Goal: Transaction & Acquisition: Book appointment/travel/reservation

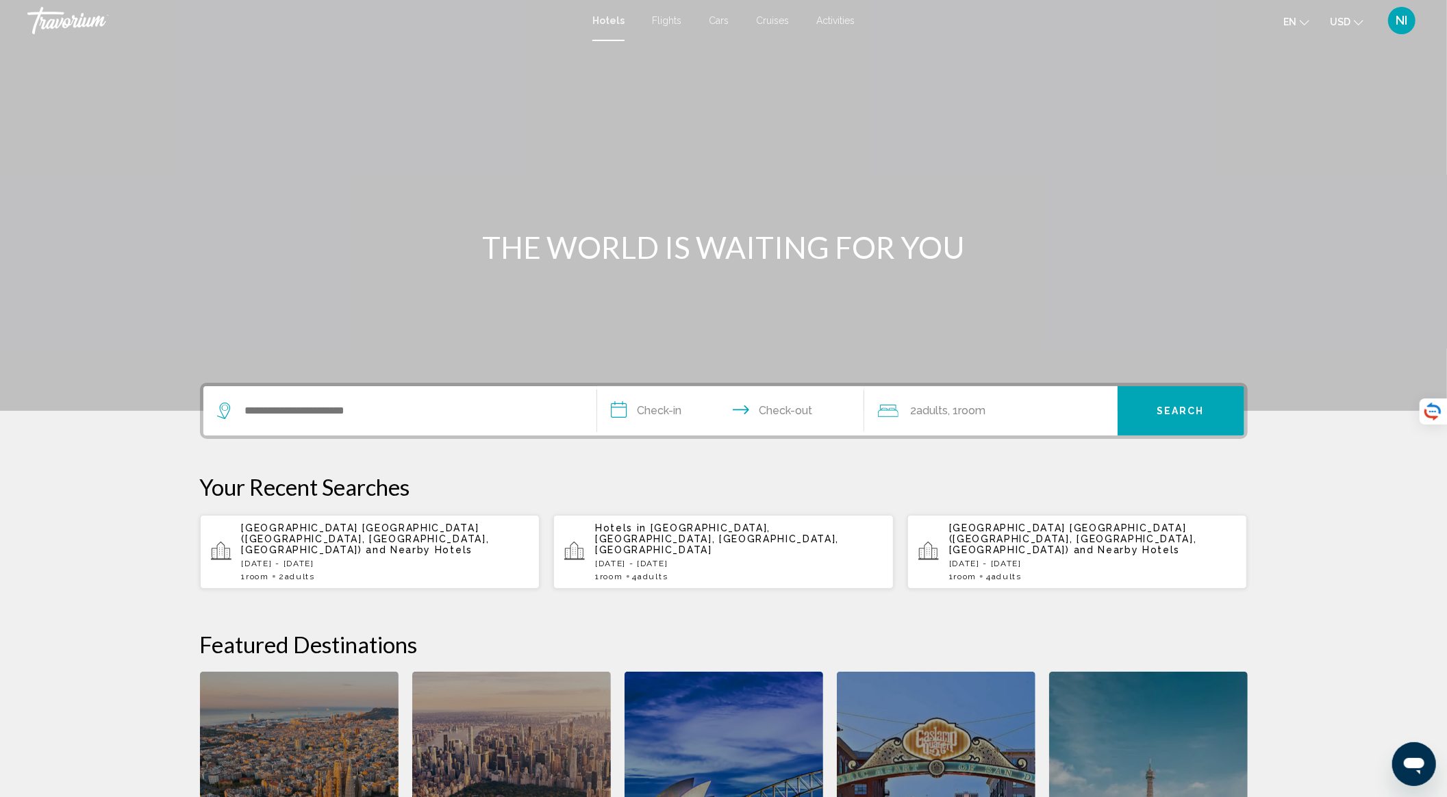
click at [390, 544] on span "and Nearby Hotels" at bounding box center [419, 549] width 107 height 11
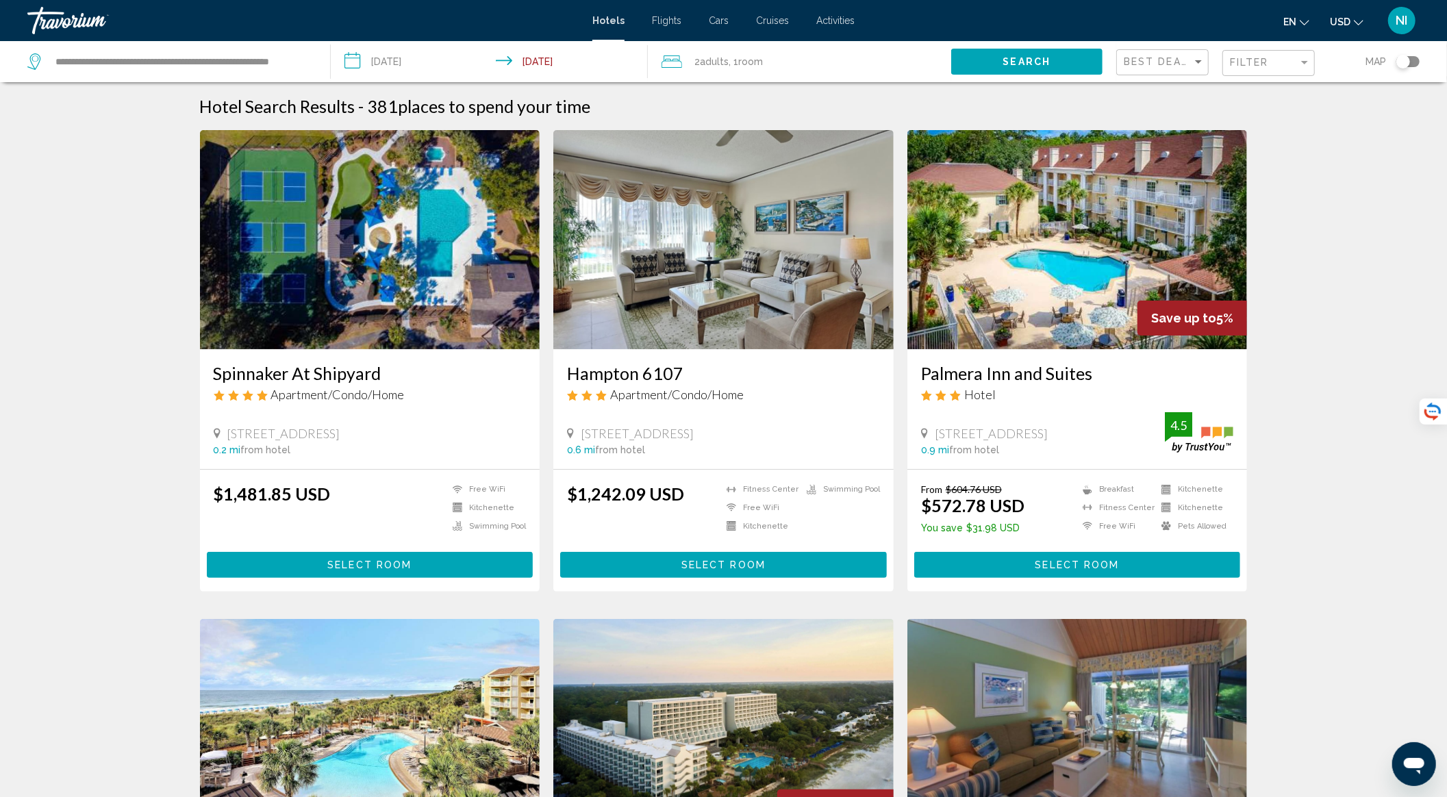
click at [1068, 265] on img "Main content" at bounding box center [1077, 239] width 340 height 219
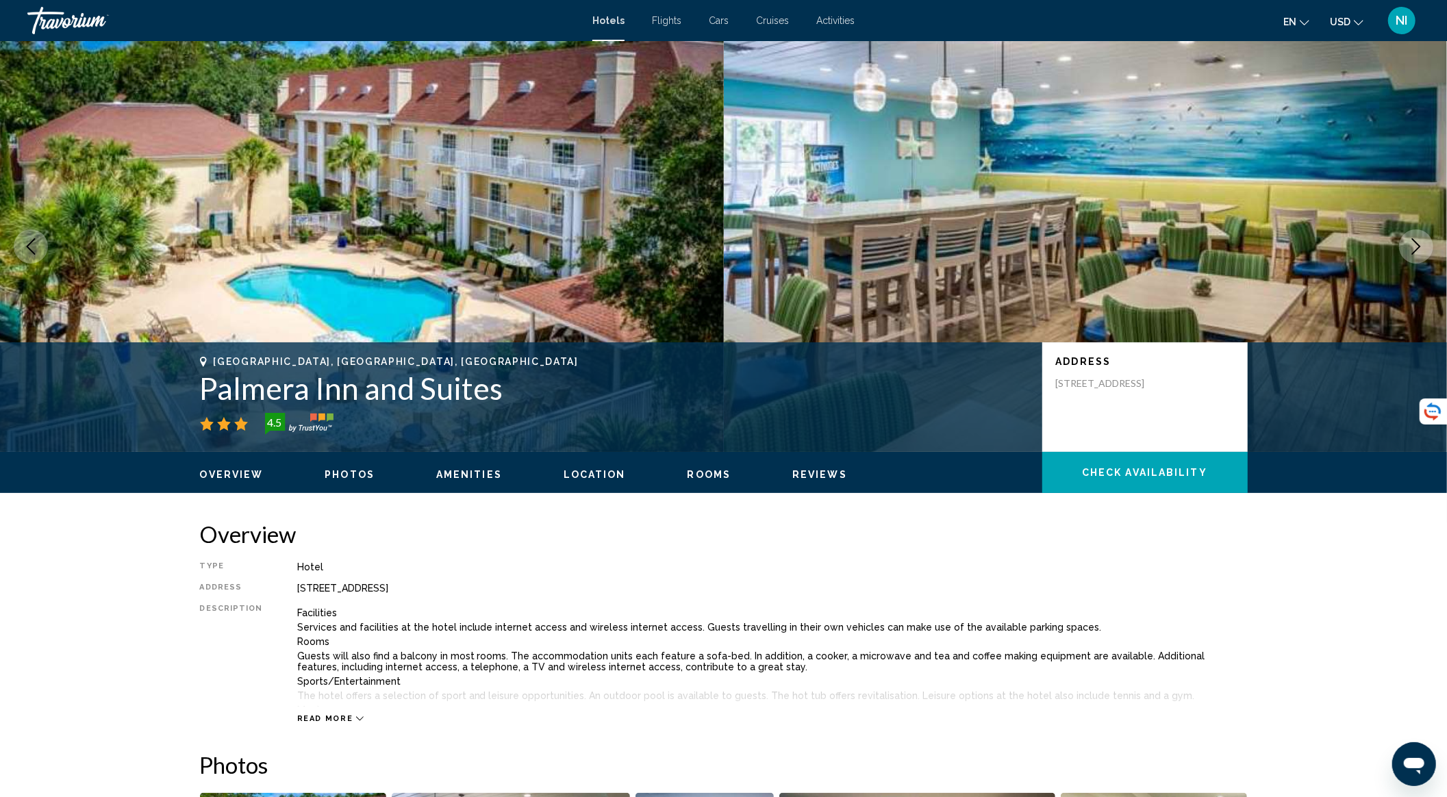
click at [1409, 245] on icon "Next image" at bounding box center [1416, 246] width 16 height 16
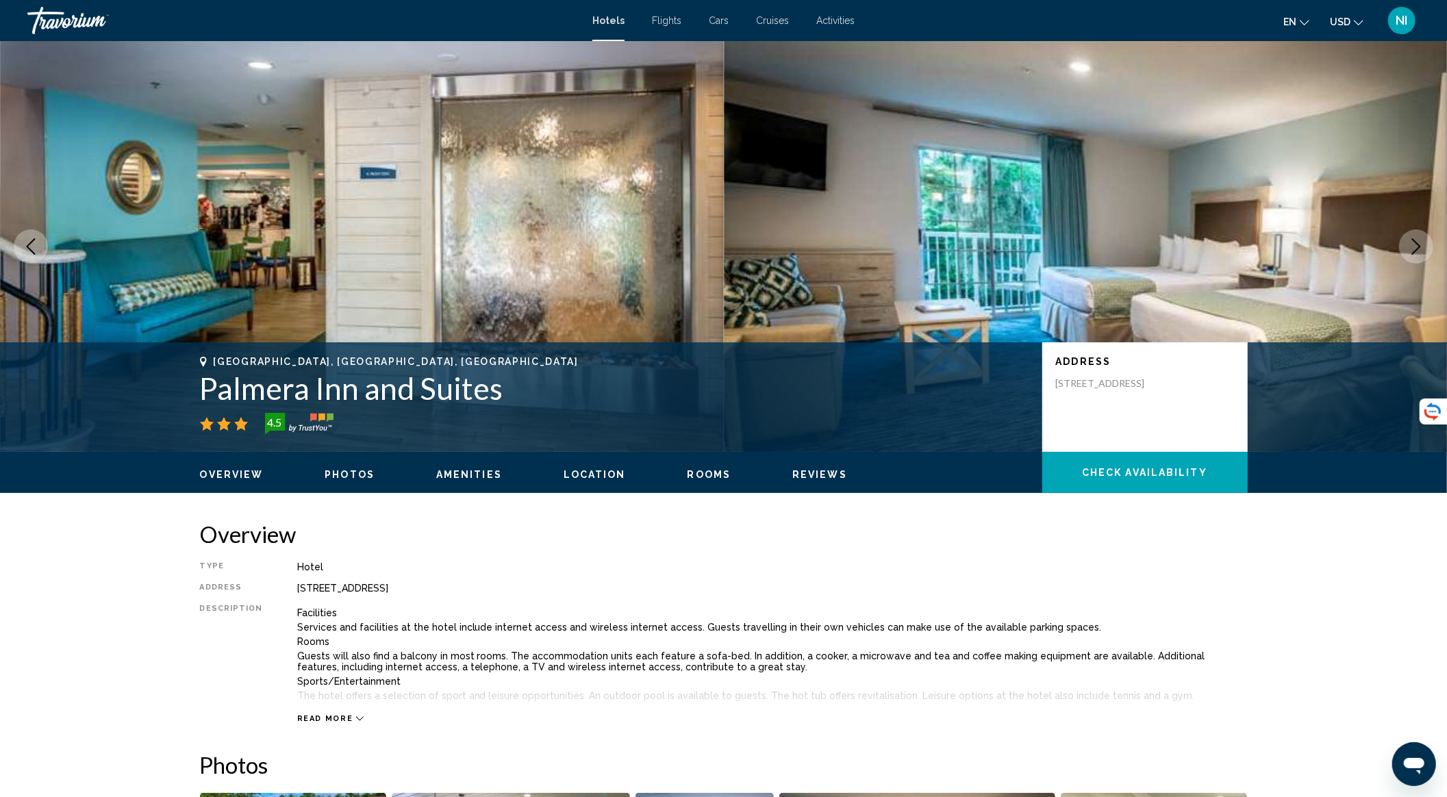
click at [1411, 242] on icon "Next image" at bounding box center [1416, 246] width 16 height 16
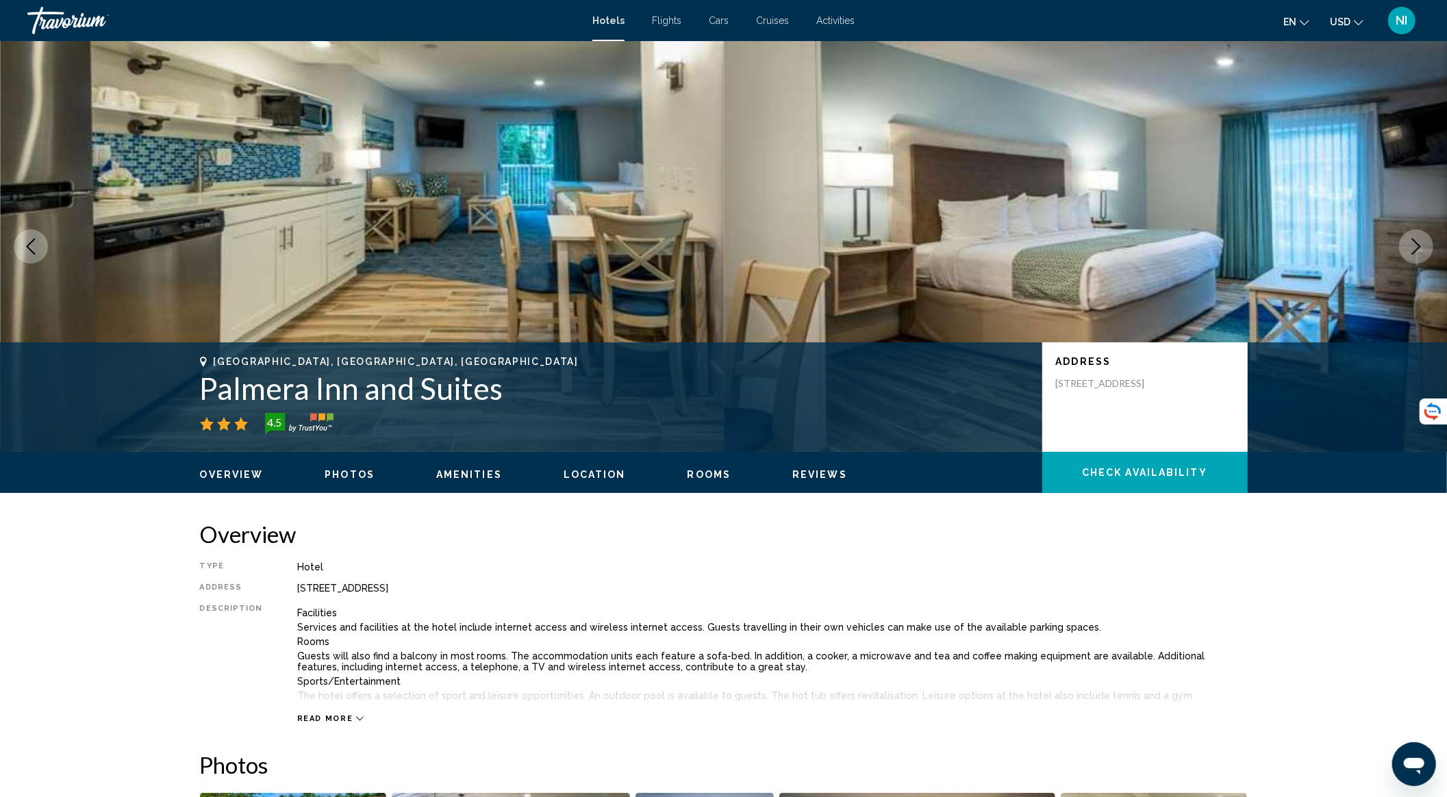
click at [1409, 240] on icon "Next image" at bounding box center [1416, 246] width 16 height 16
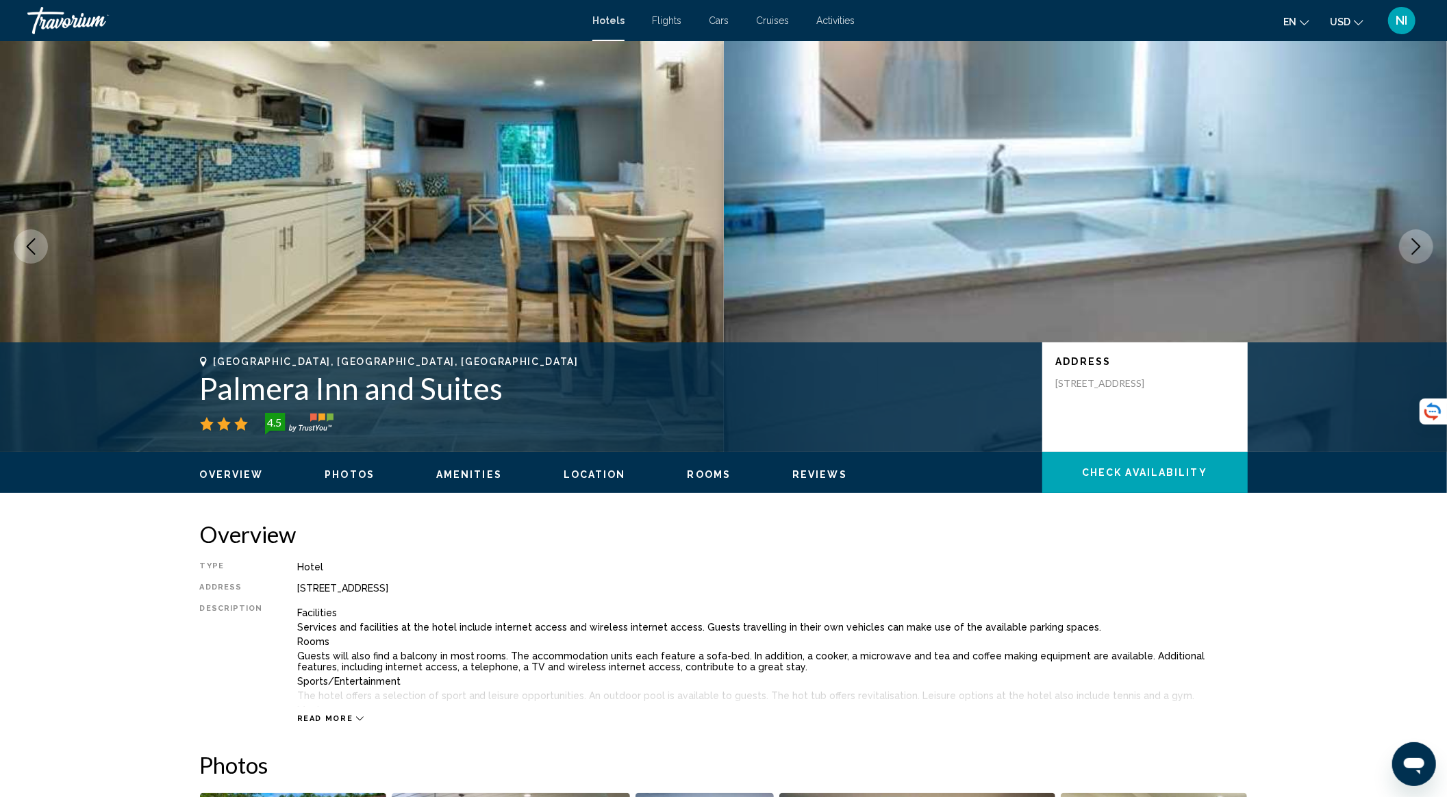
click at [1406, 238] on button "Next image" at bounding box center [1416, 246] width 34 height 34
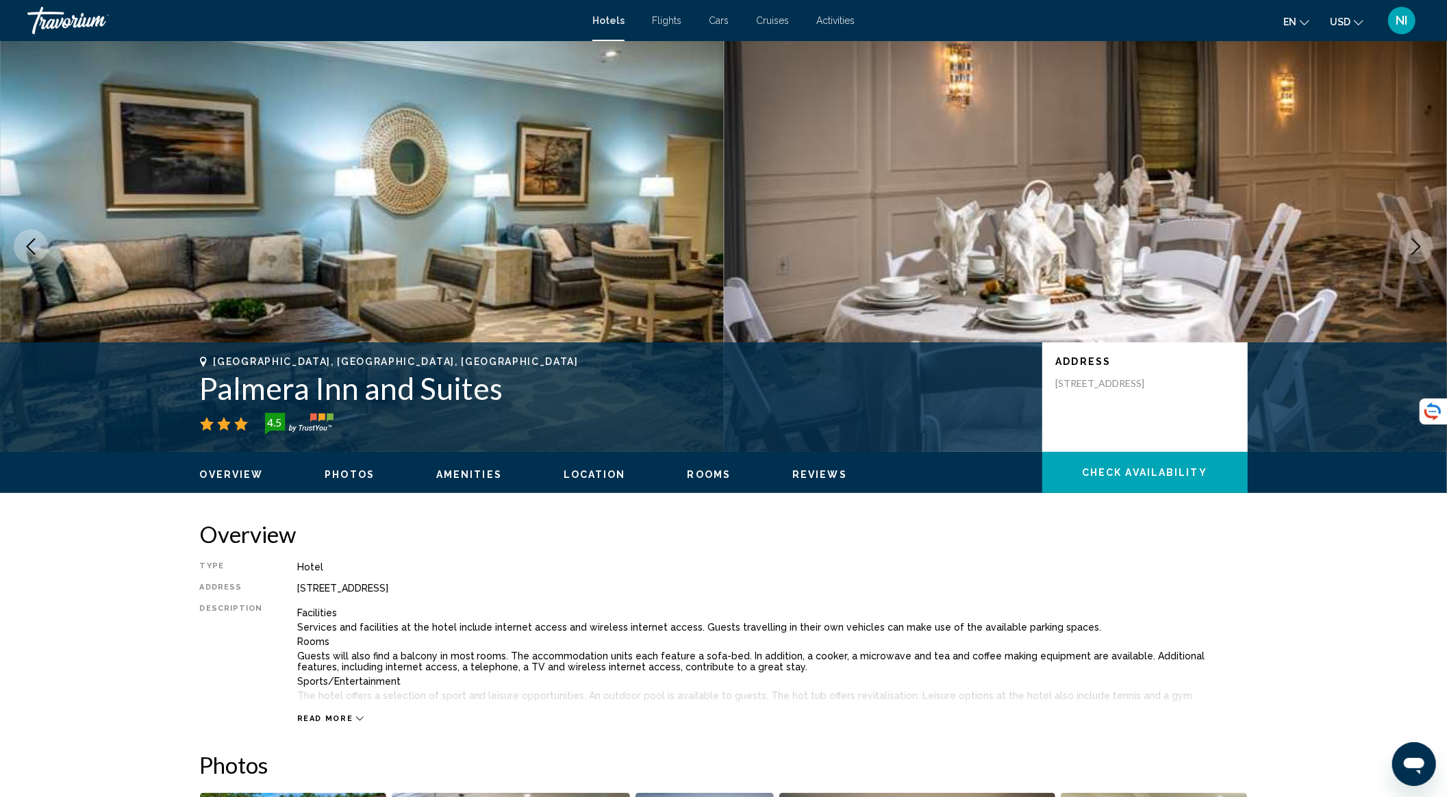
click at [1420, 240] on icon "Next image" at bounding box center [1416, 246] width 16 height 16
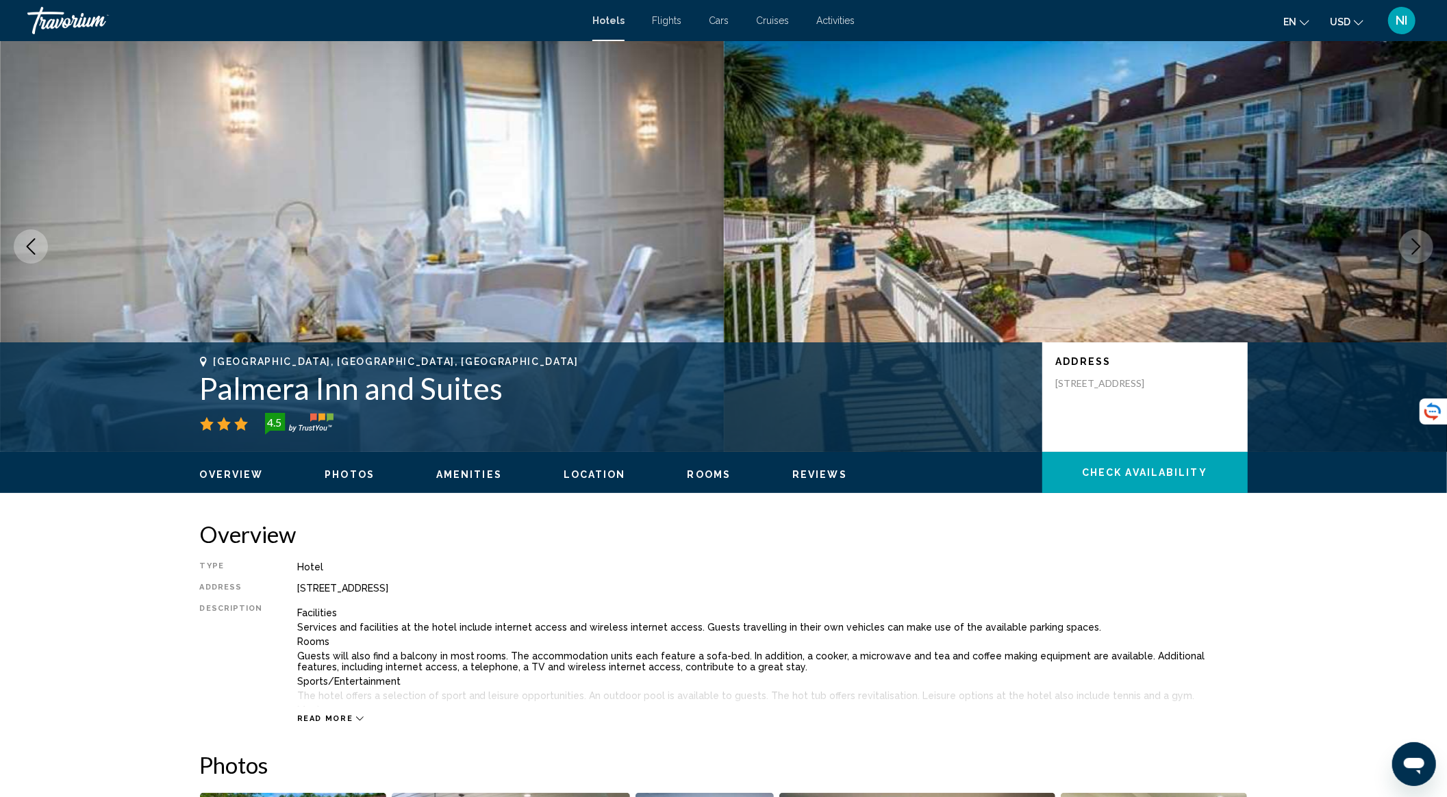
click at [1419, 248] on icon "Next image" at bounding box center [1416, 246] width 16 height 16
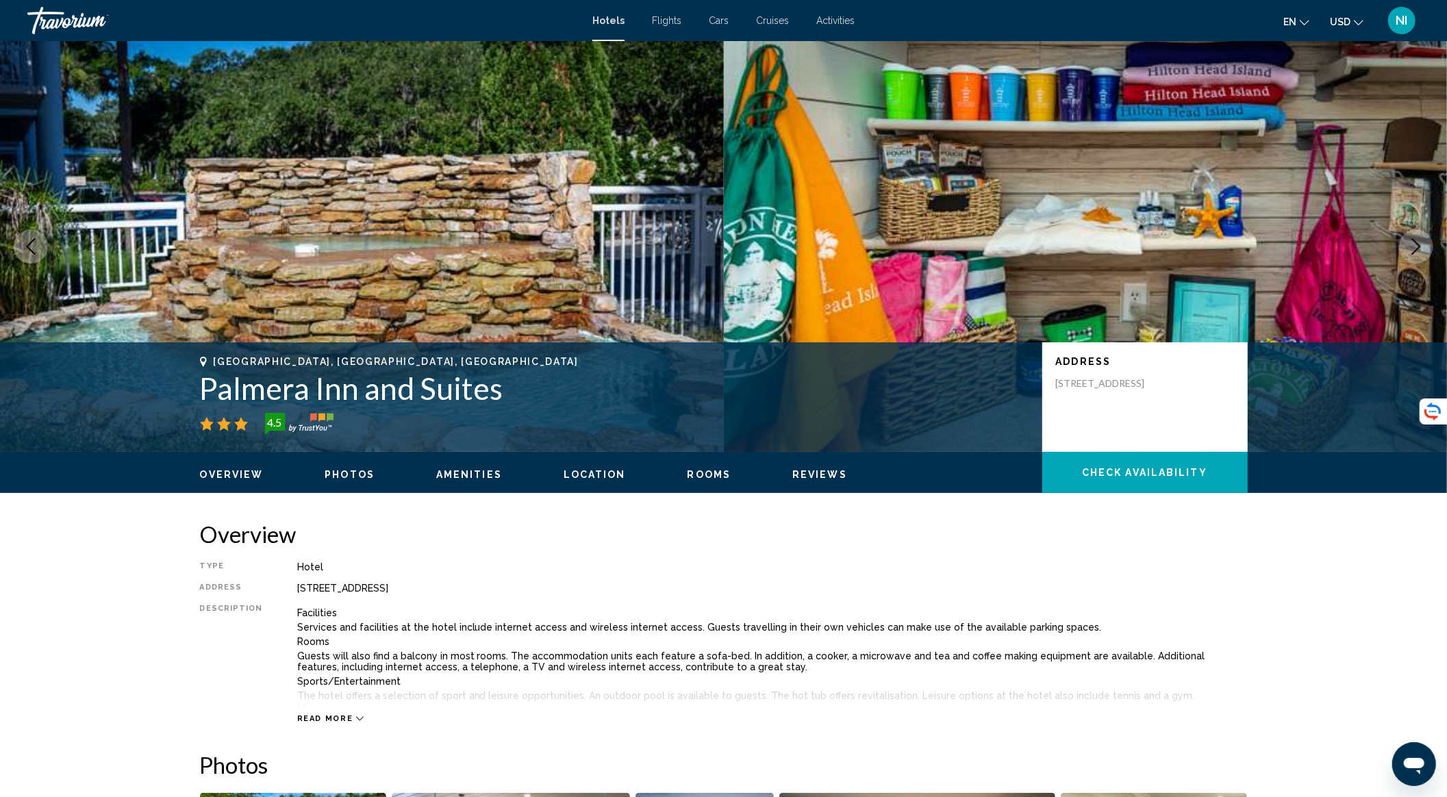
click at [1419, 248] on icon "Next image" at bounding box center [1416, 246] width 9 height 16
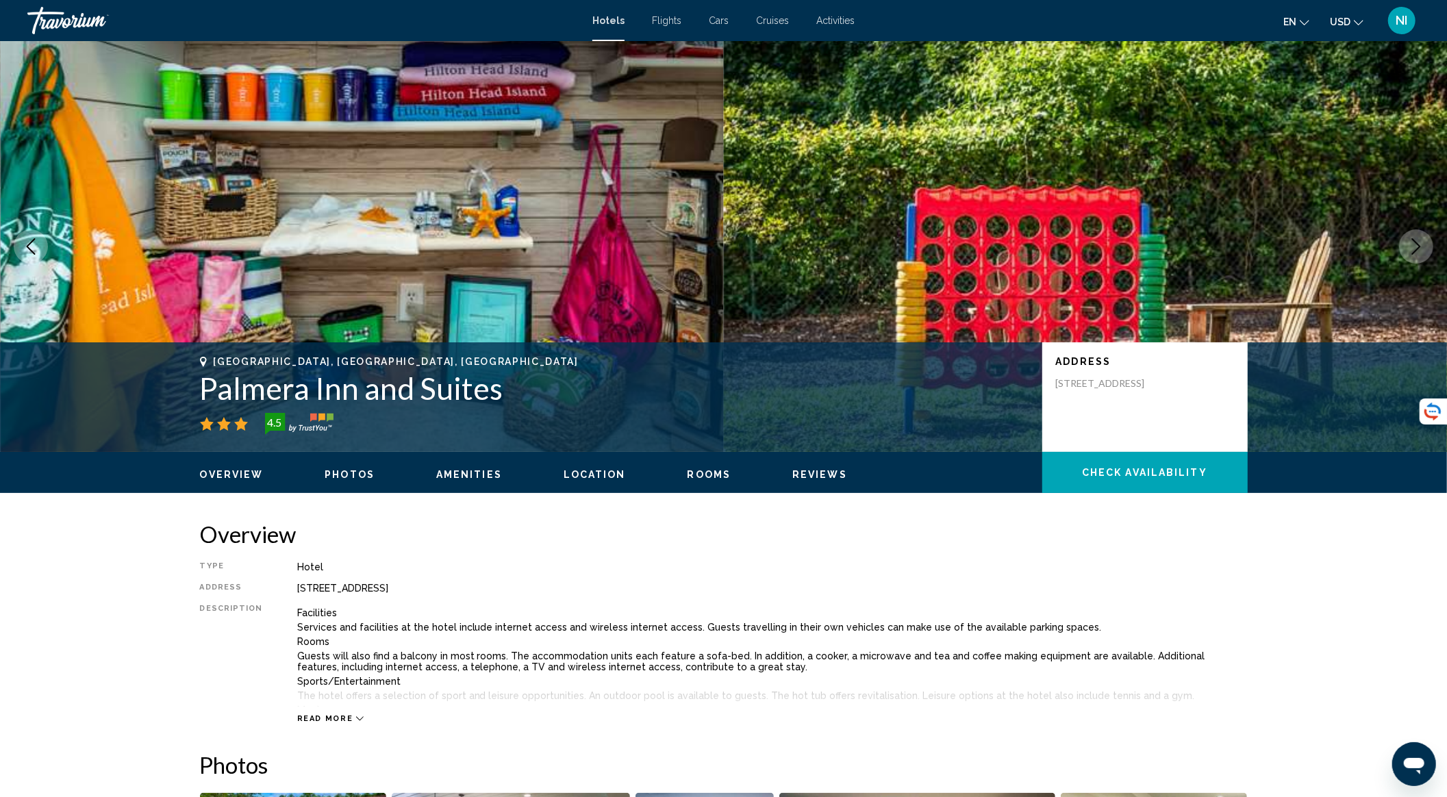
click at [1419, 248] on icon "Next image" at bounding box center [1416, 246] width 9 height 16
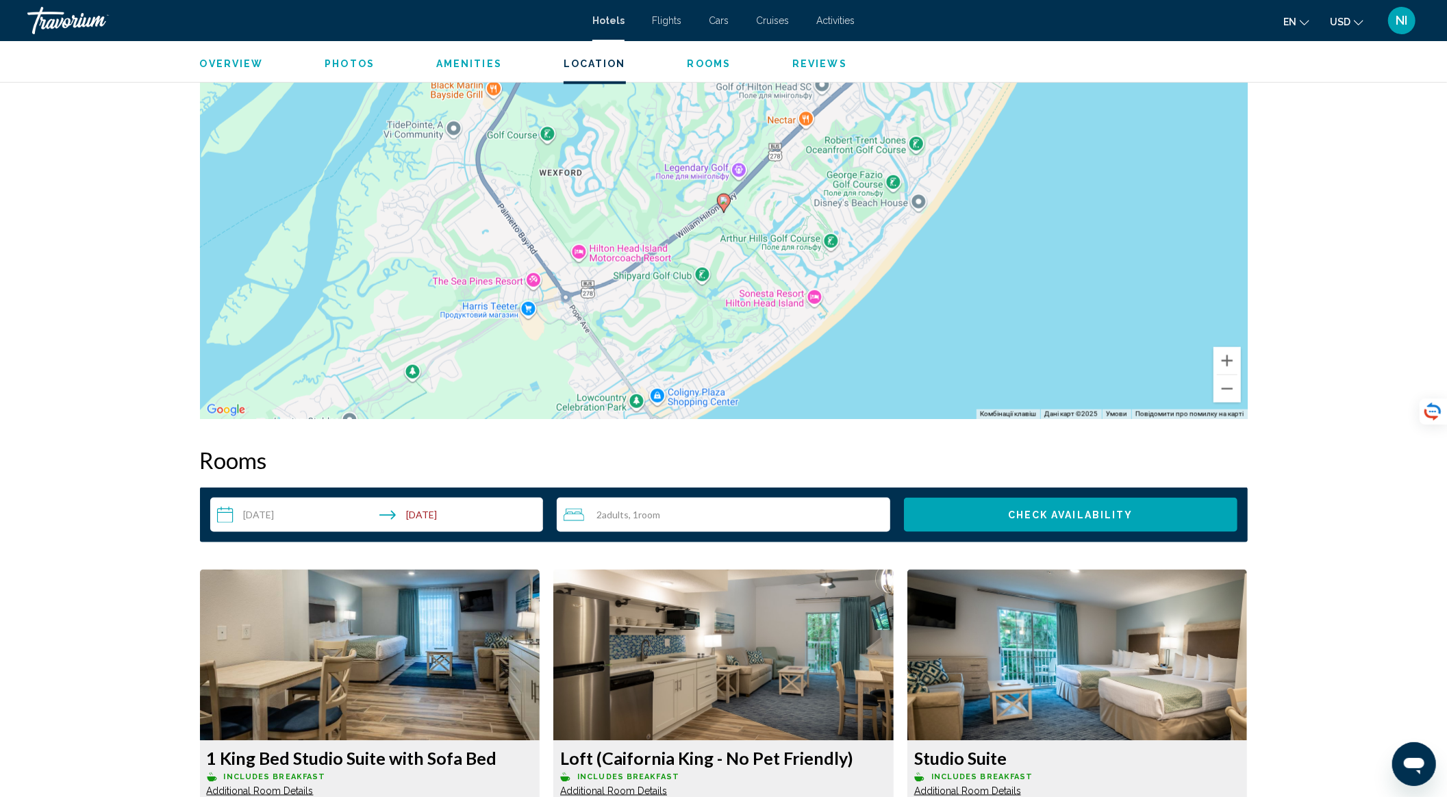
scroll to position [1643, 0]
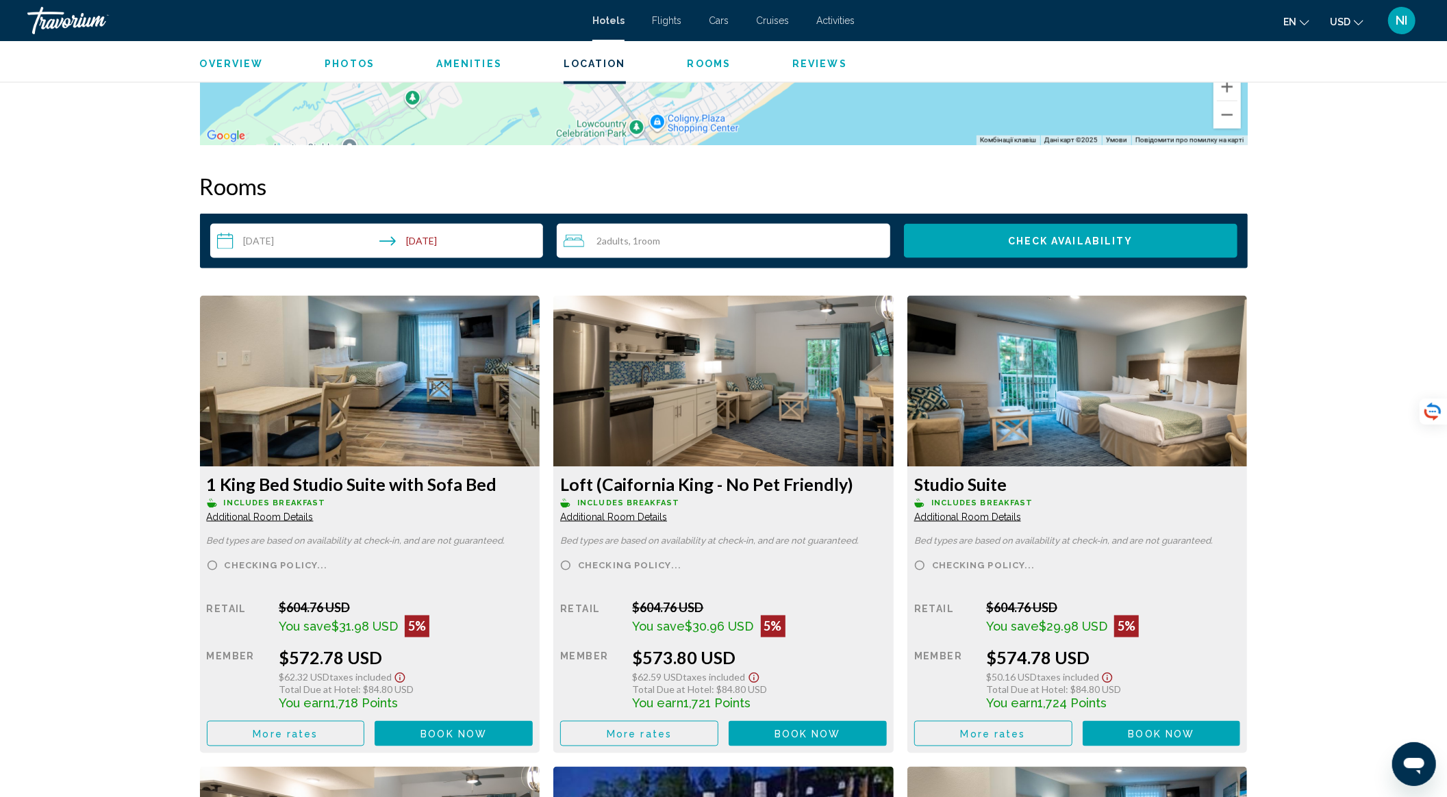
click at [702, 242] on div "2 Adult Adults , 1 Room rooms" at bounding box center [727, 241] width 327 height 16
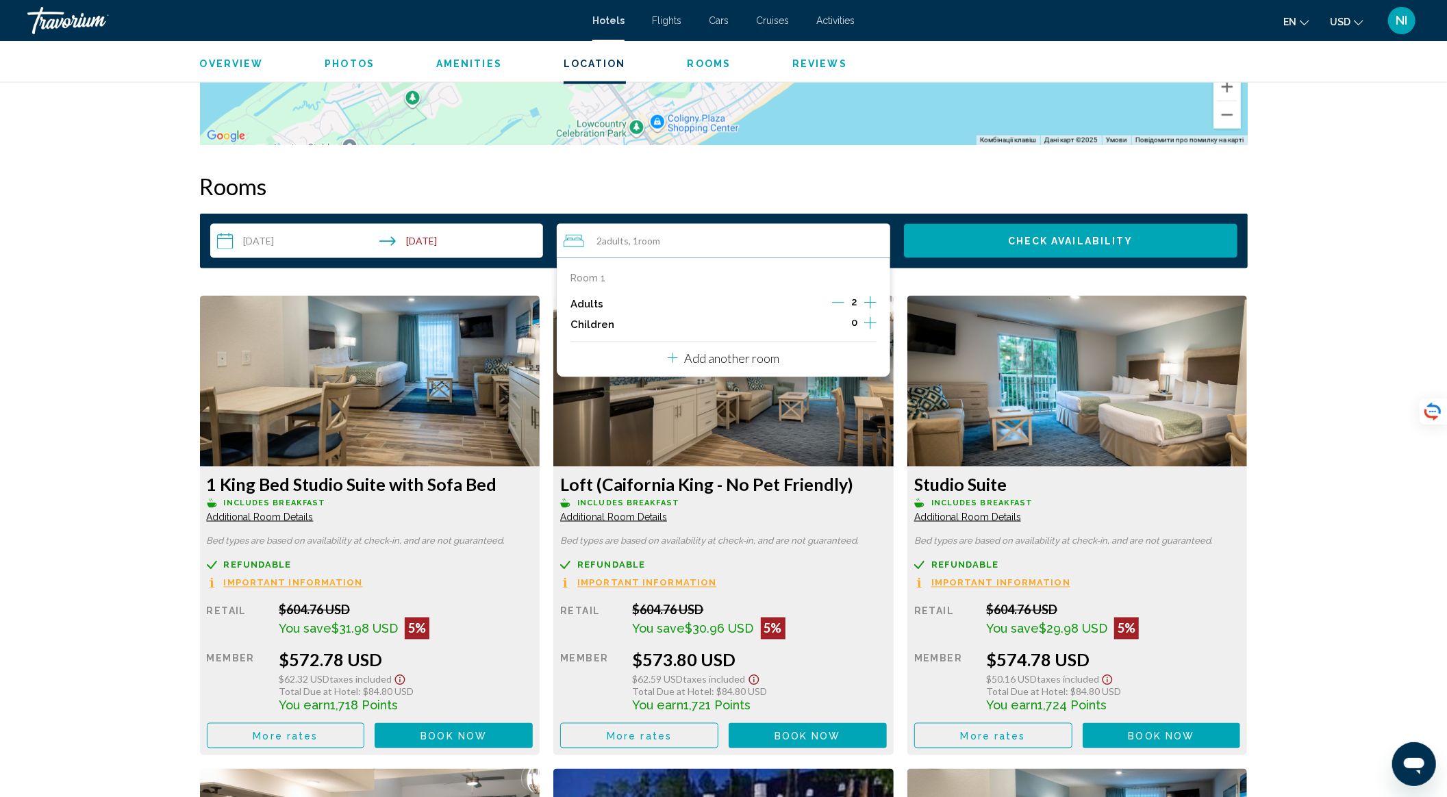
click at [863, 302] on div "2" at bounding box center [854, 304] width 45 height 21
click at [868, 301] on icon "Increment adults" at bounding box center [870, 302] width 12 height 16
click at [868, 303] on icon "Increment adults" at bounding box center [870, 302] width 12 height 16
click at [1106, 237] on span "Check Availability" at bounding box center [1070, 241] width 125 height 11
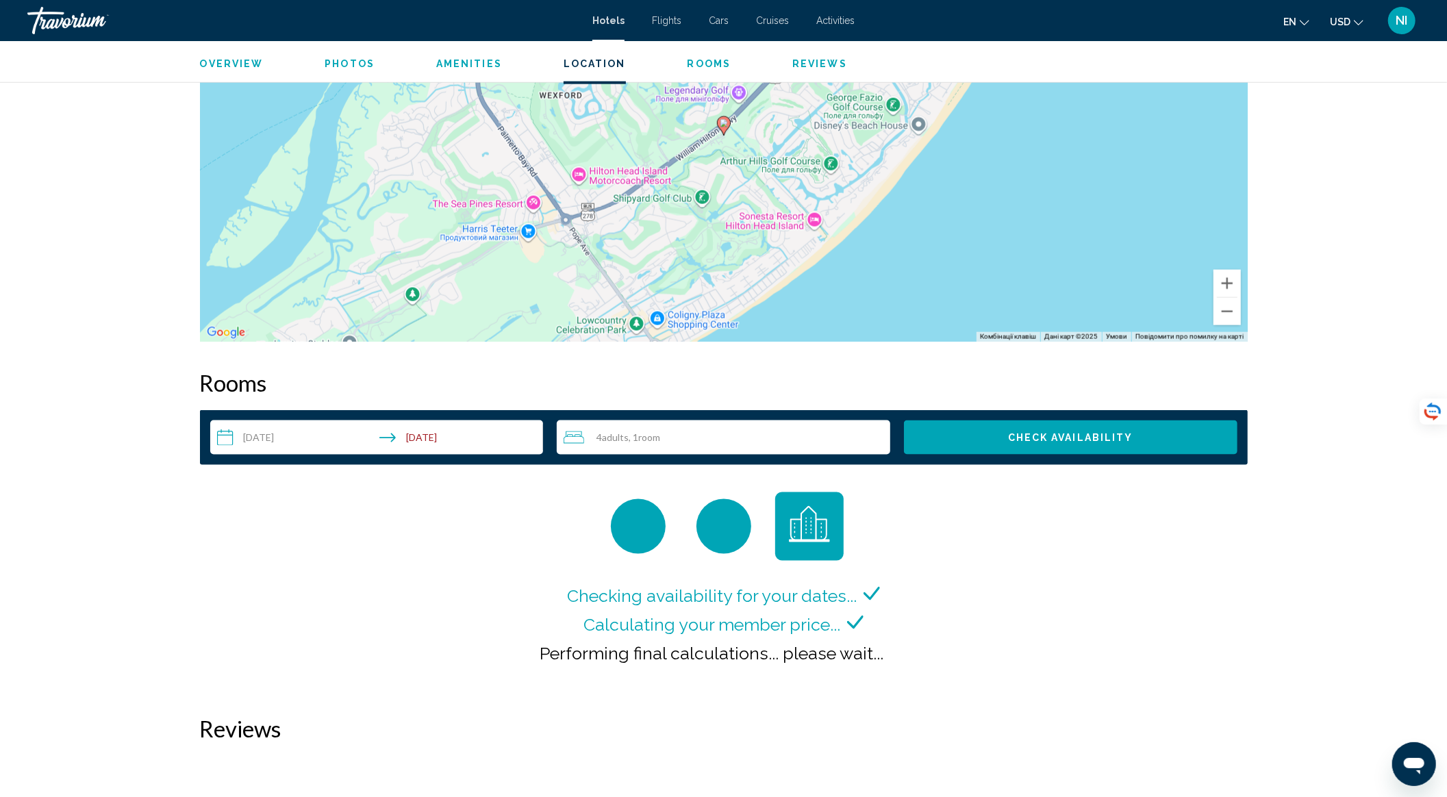
scroll to position [1276, 0]
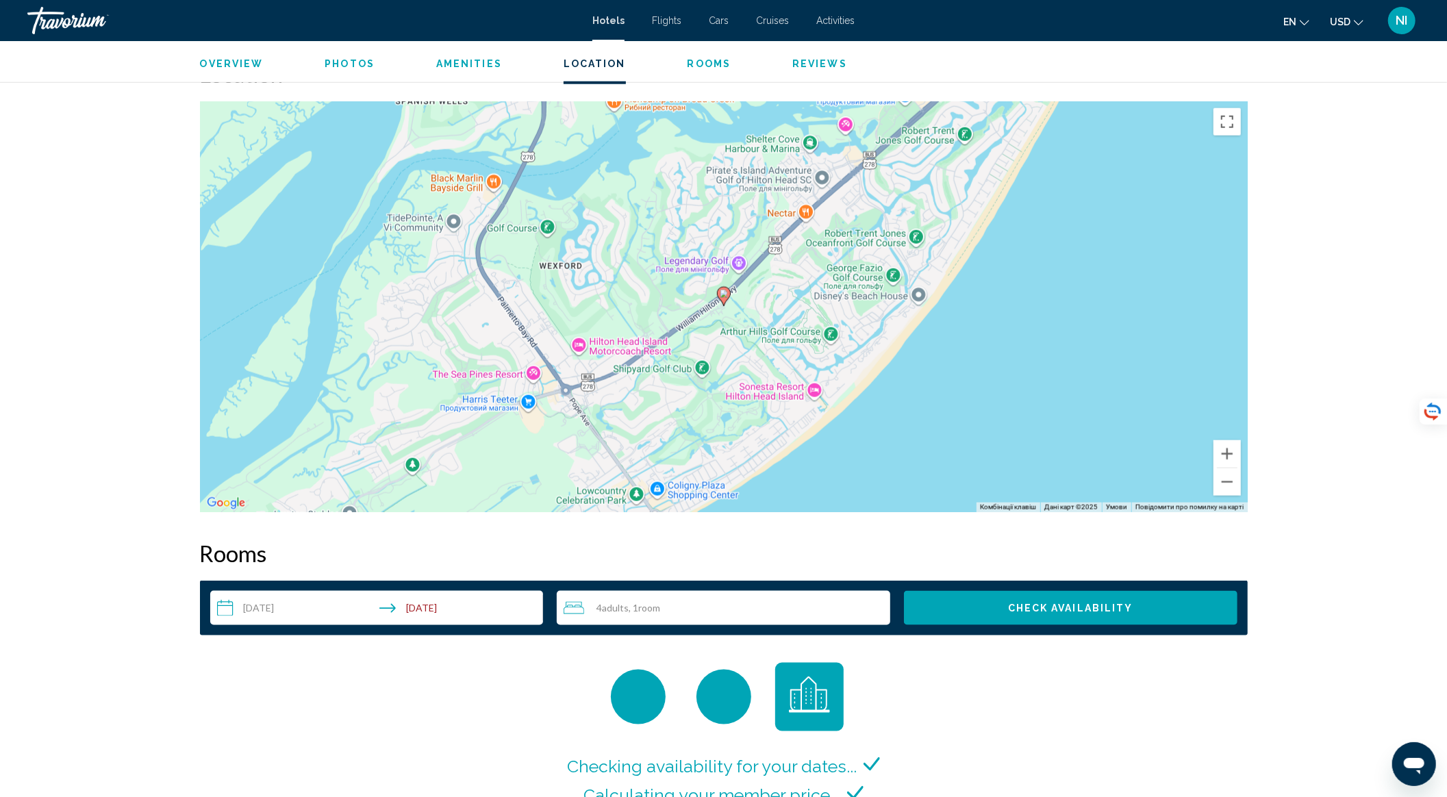
click at [724, 296] on image "Main content" at bounding box center [724, 294] width 8 height 8
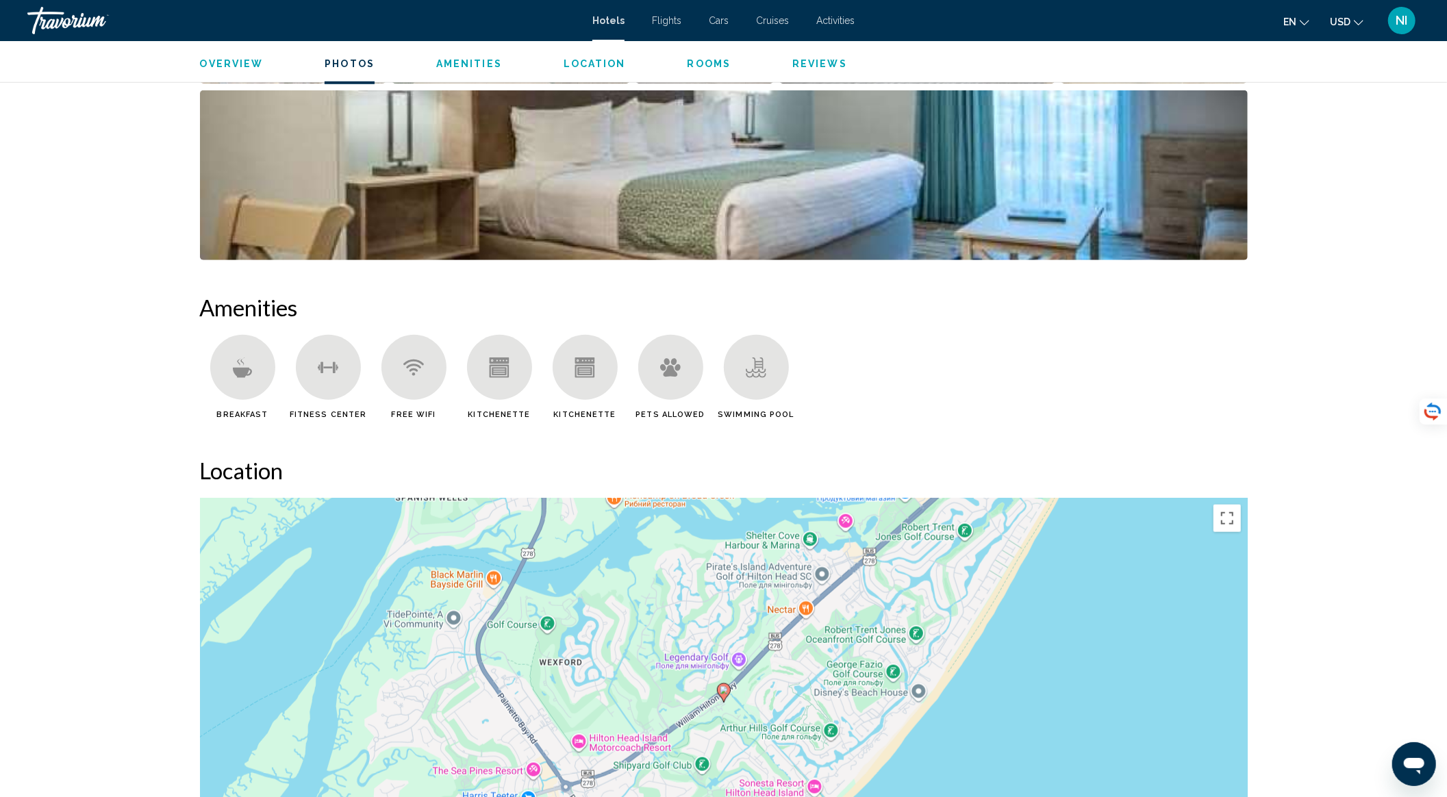
scroll to position [1094, 0]
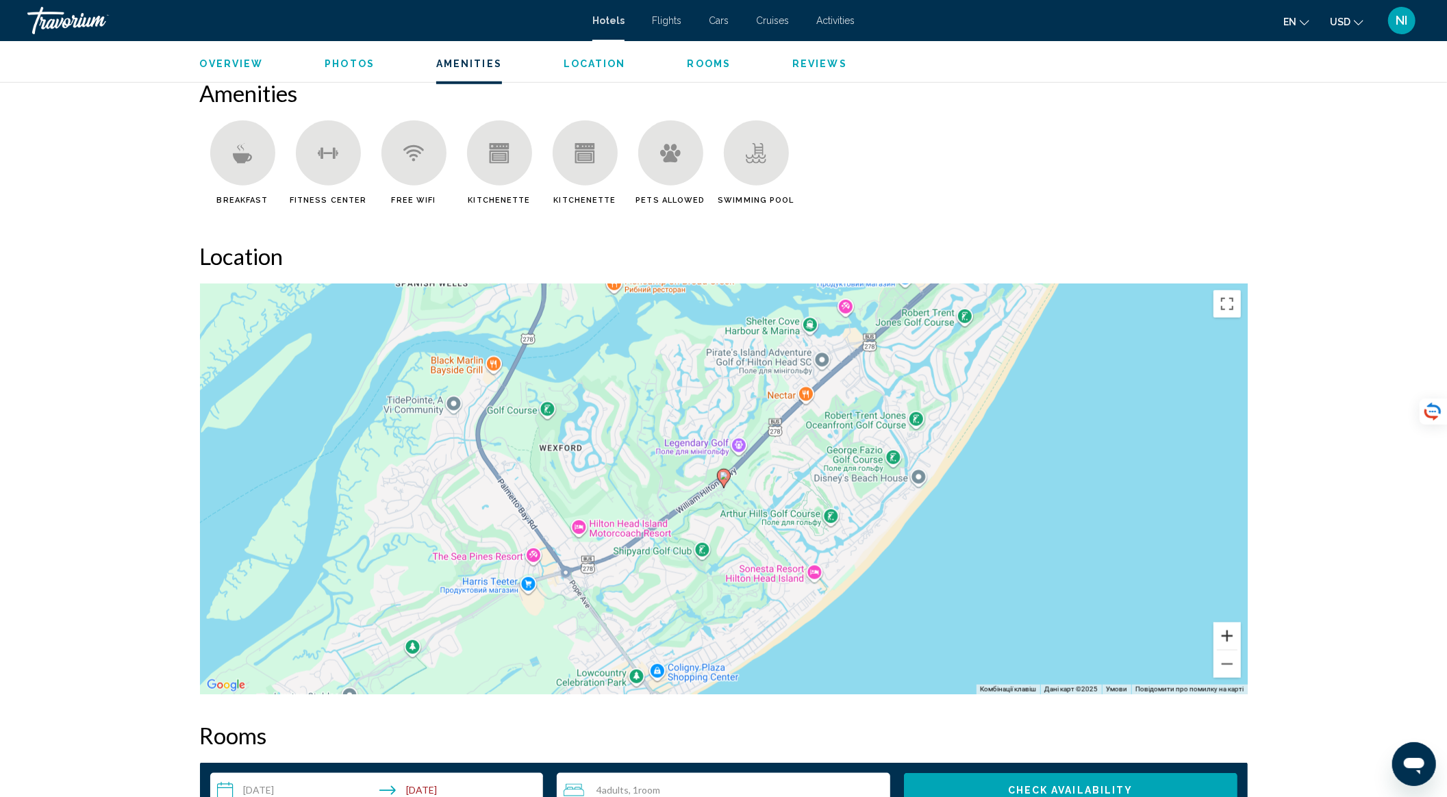
click at [1232, 628] on button "Збільшити" at bounding box center [1226, 635] width 27 height 27
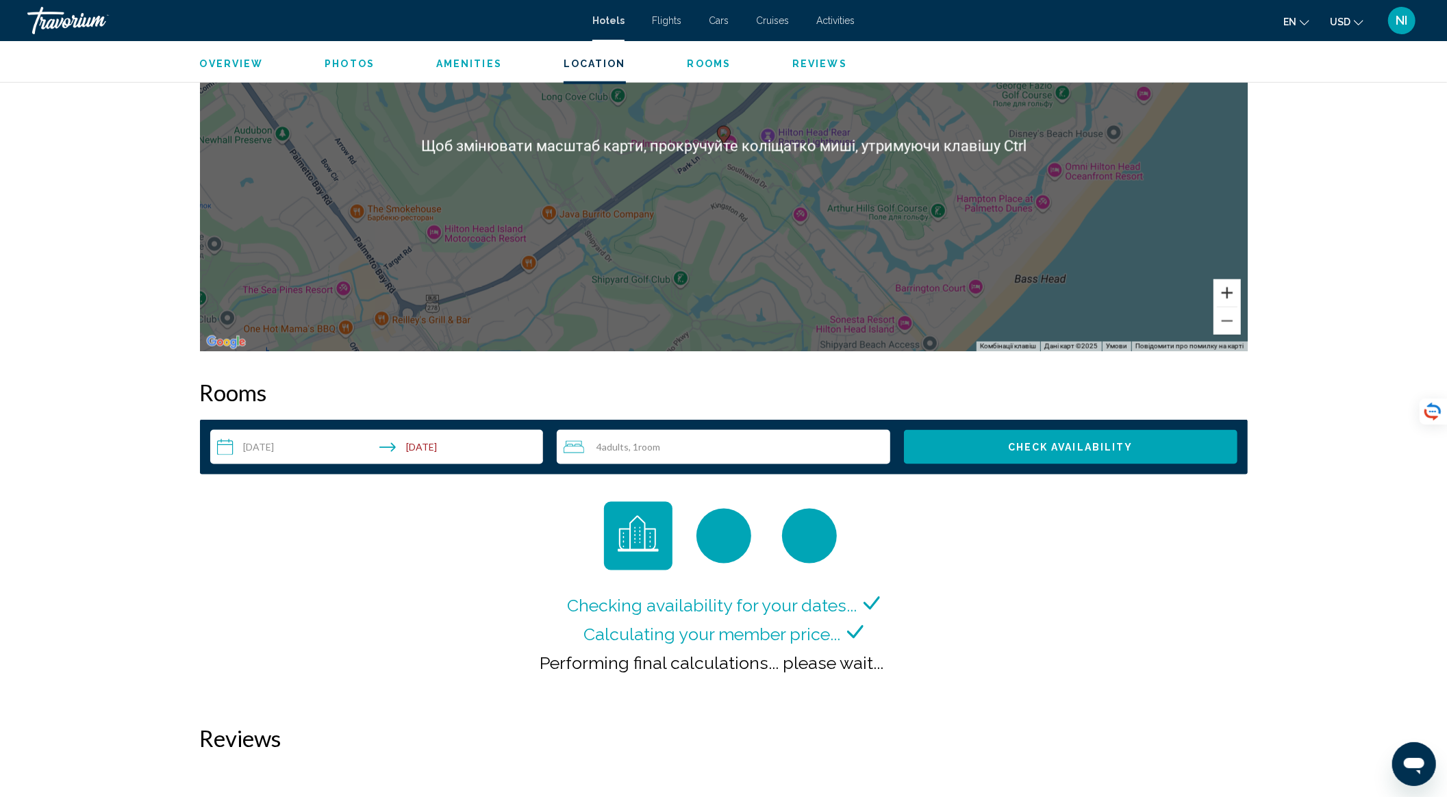
scroll to position [1368, 0]
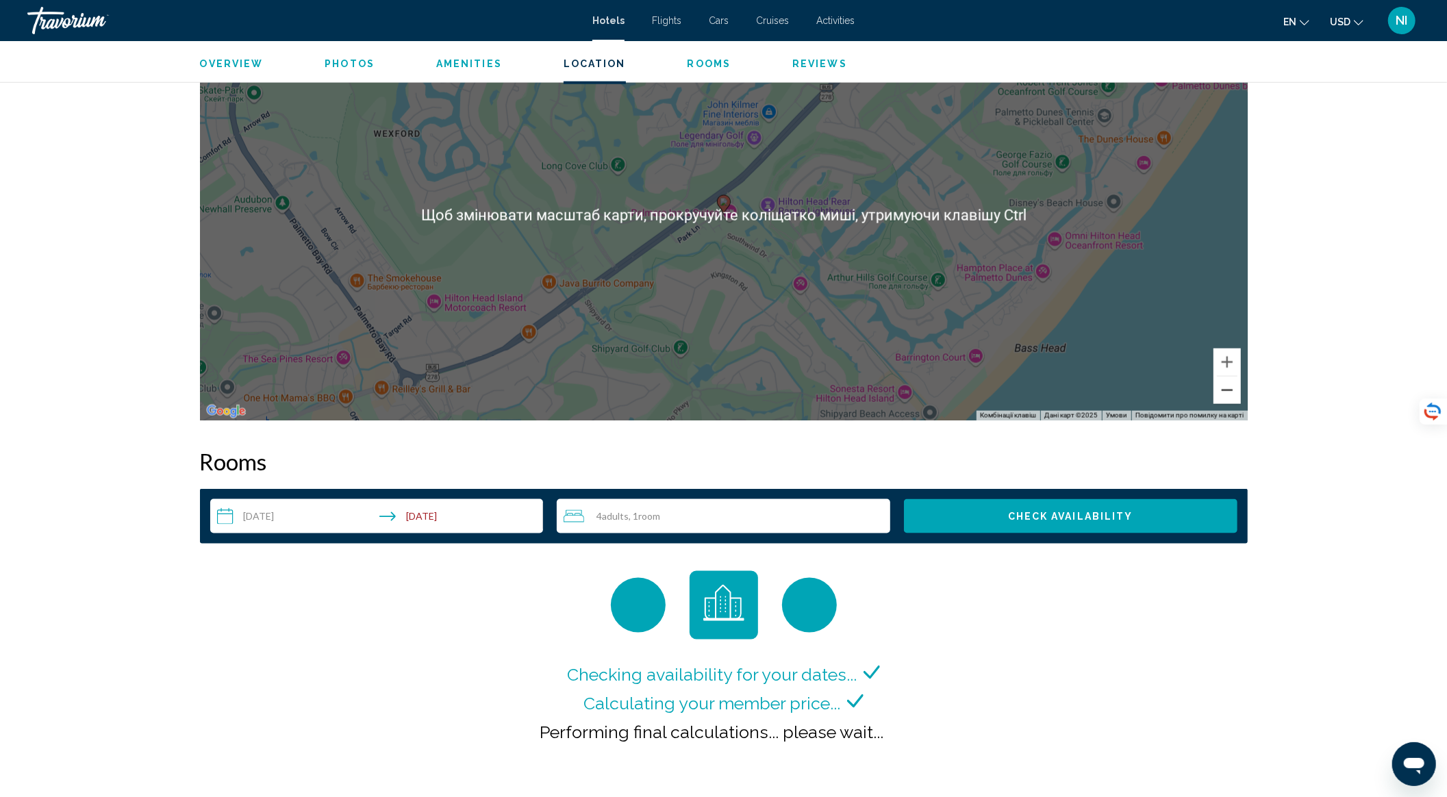
click at [1227, 393] on button "Зменшити" at bounding box center [1226, 390] width 27 height 27
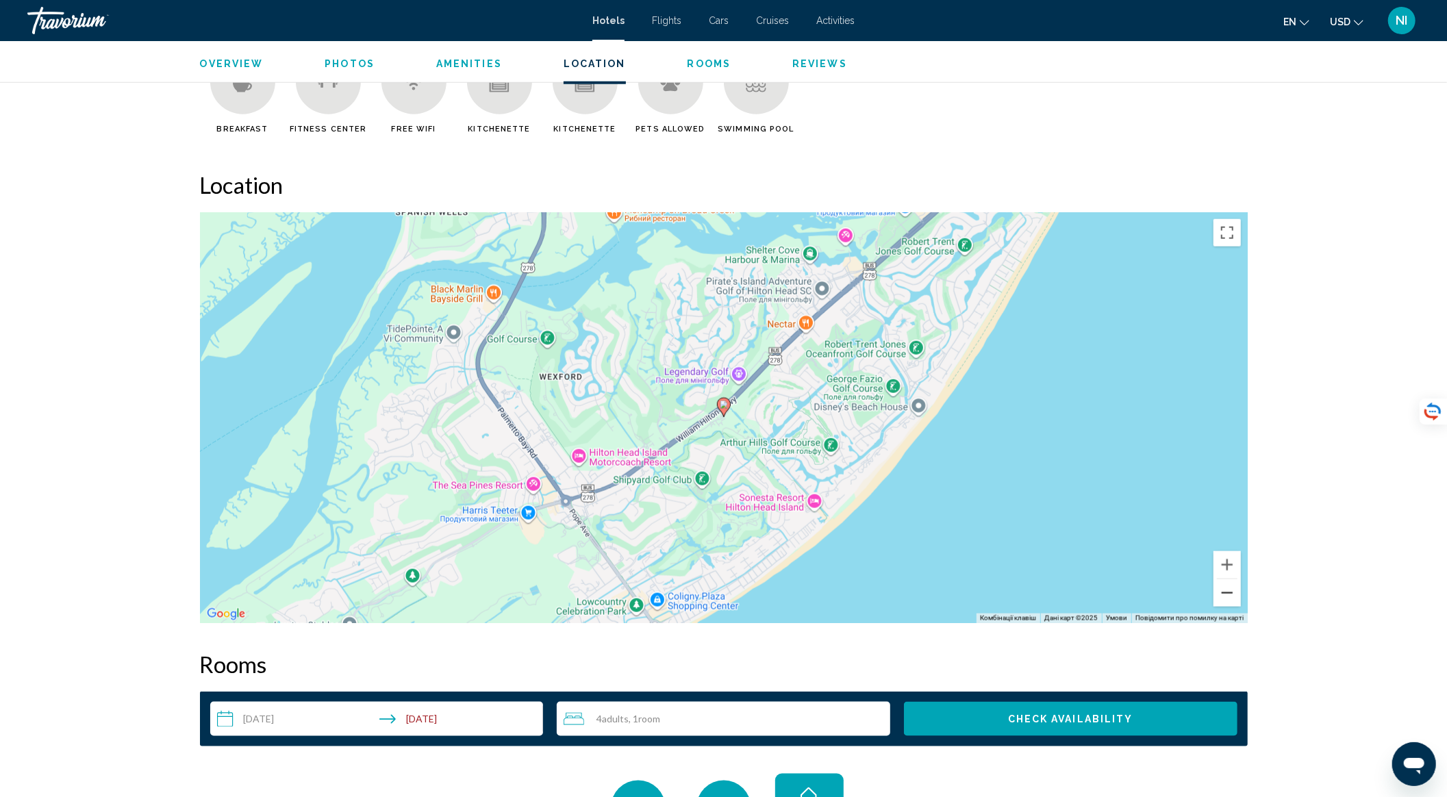
scroll to position [1094, 0]
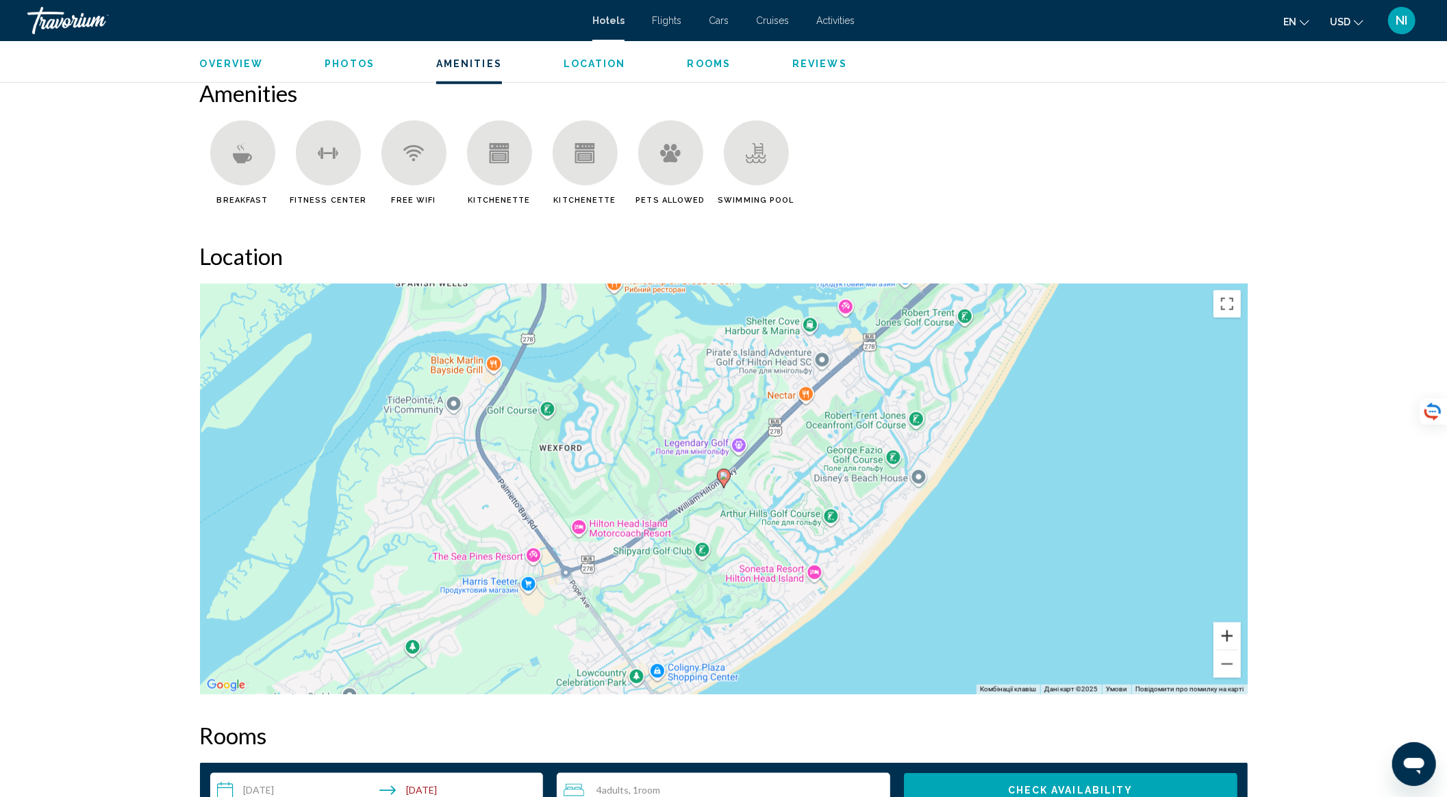
click at [1225, 628] on button "Збільшити" at bounding box center [1226, 635] width 27 height 27
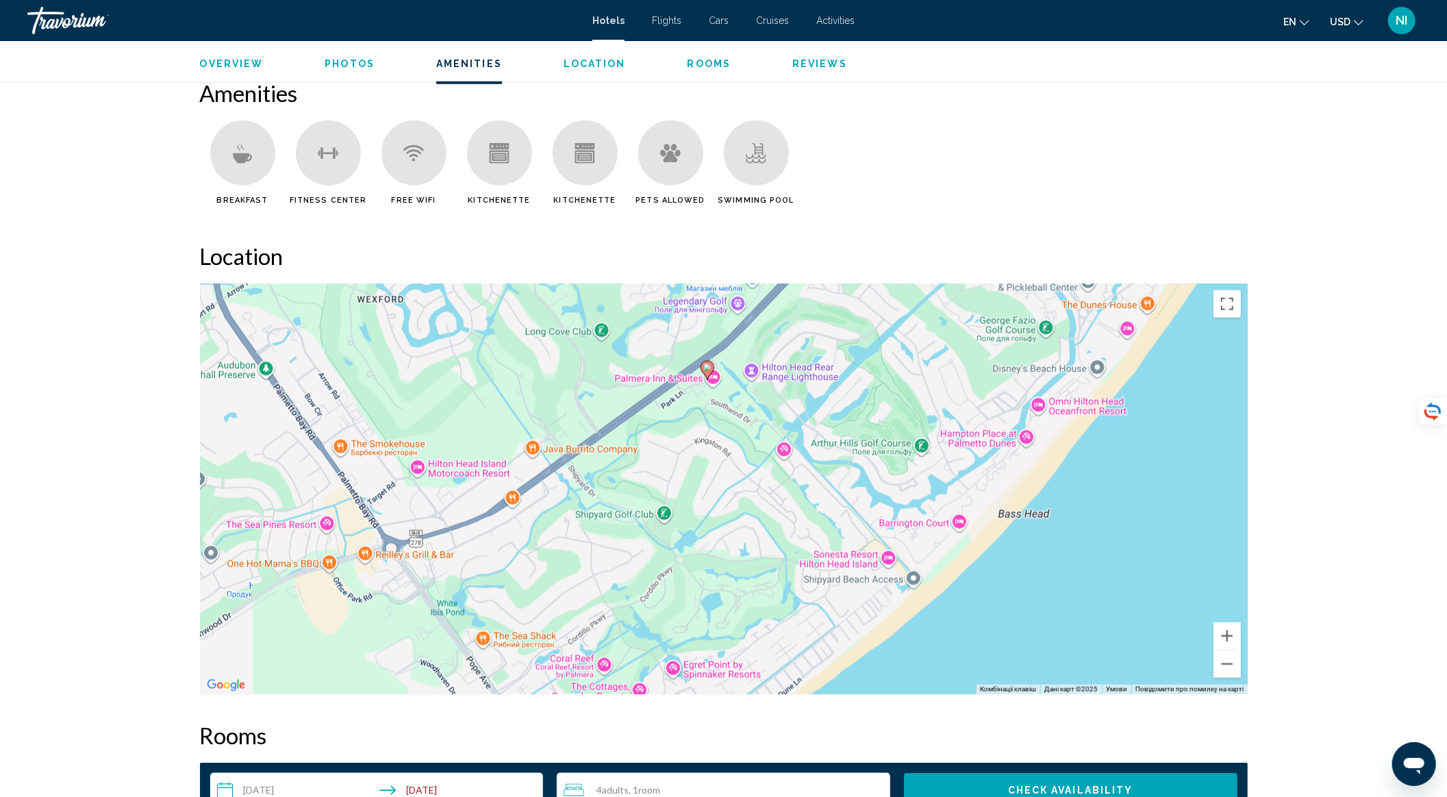
drag, startPoint x: 811, startPoint y: 519, endPoint x: 782, endPoint y: 405, distance: 117.2
click at [782, 405] on div "Увімкніть режим перетягування за допомогою клавіатури, натиснувши Alt + Enter. …" at bounding box center [724, 488] width 1048 height 411
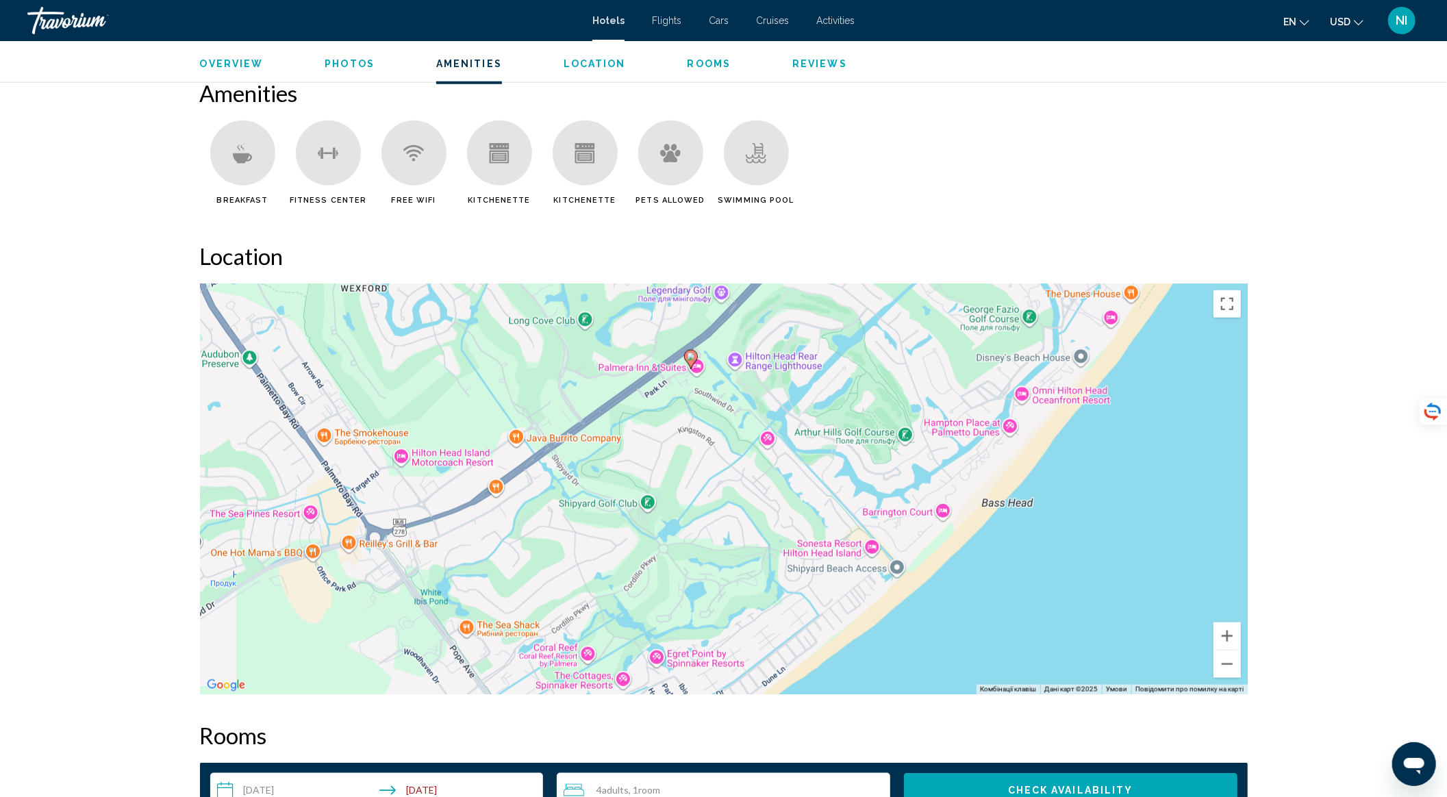
drag, startPoint x: 767, startPoint y: 431, endPoint x: 773, endPoint y: 445, distance: 15.0
click at [771, 442] on div "Увімкніть режим перетягування за допомогою клавіатури, натиснувши Alt + Enter. …" at bounding box center [724, 488] width 1048 height 411
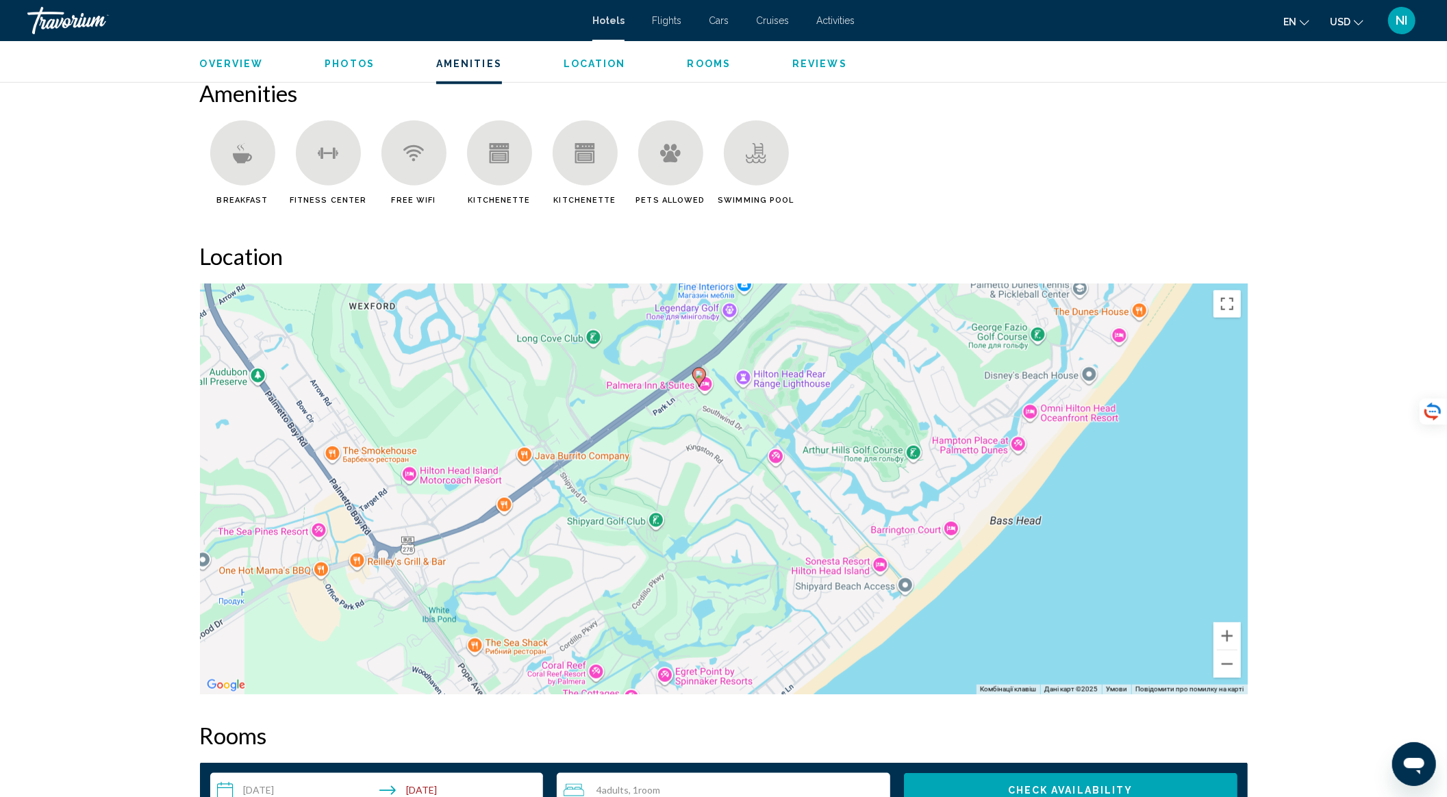
click at [781, 454] on div "Увімкніть режим перетягування за допомогою клавіатури, натиснувши Alt + Enter. …" at bounding box center [724, 488] width 1048 height 411
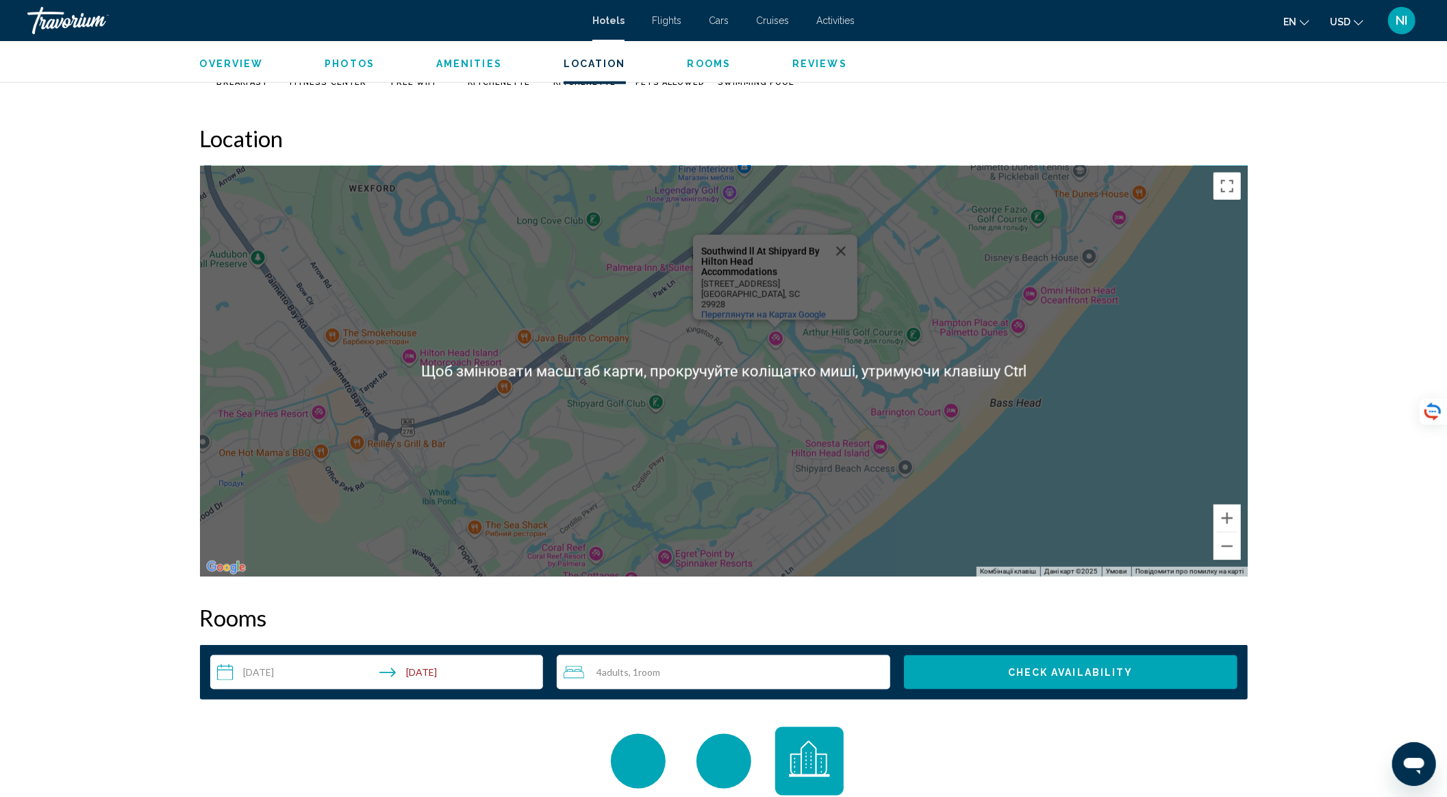
scroll to position [1276, 0]
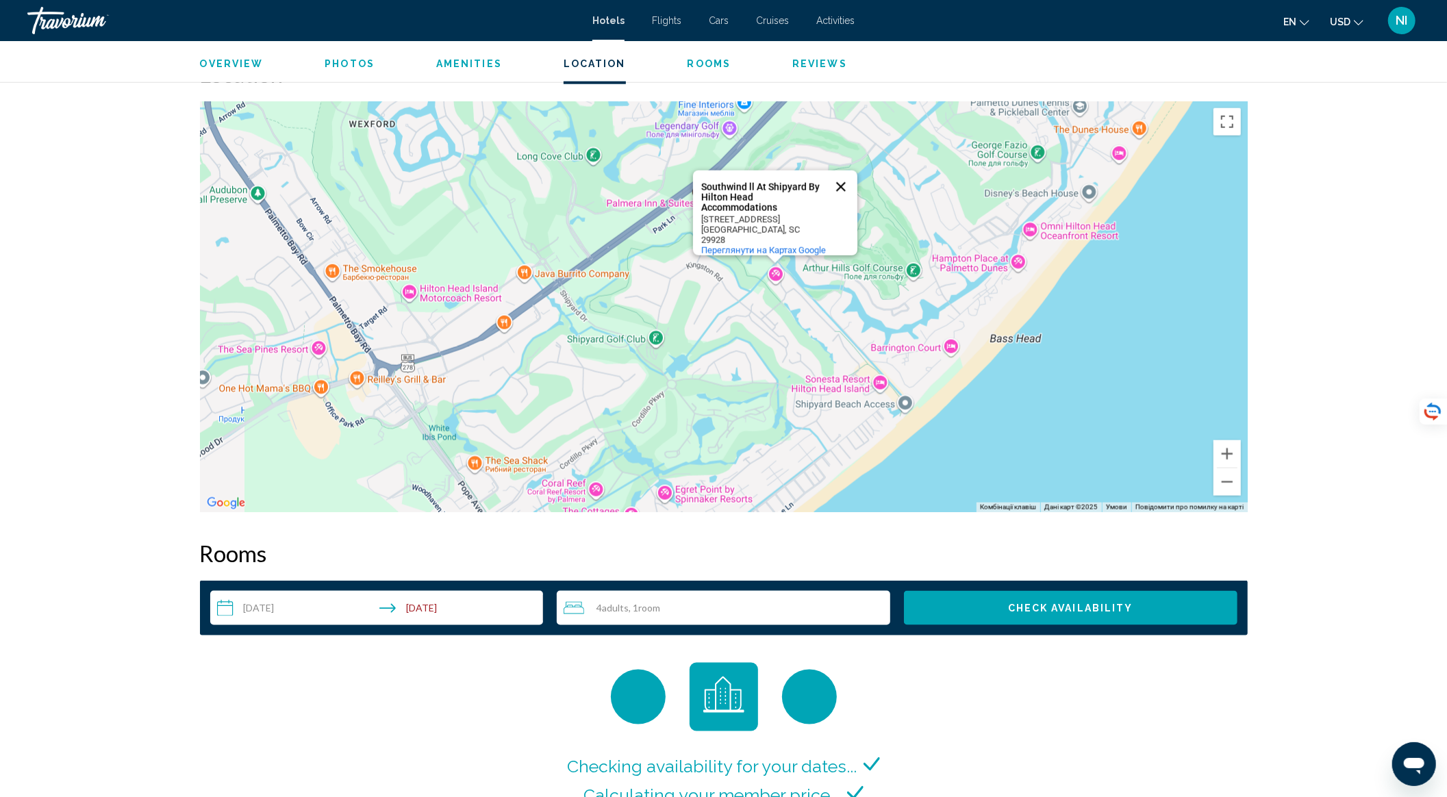
click at [842, 187] on button "Закрити" at bounding box center [840, 187] width 33 height 33
click at [949, 342] on div "Увімкніть режим перетягування за допомогою клавіатури, натиснувши Alt + Enter. …" at bounding box center [724, 306] width 1048 height 411
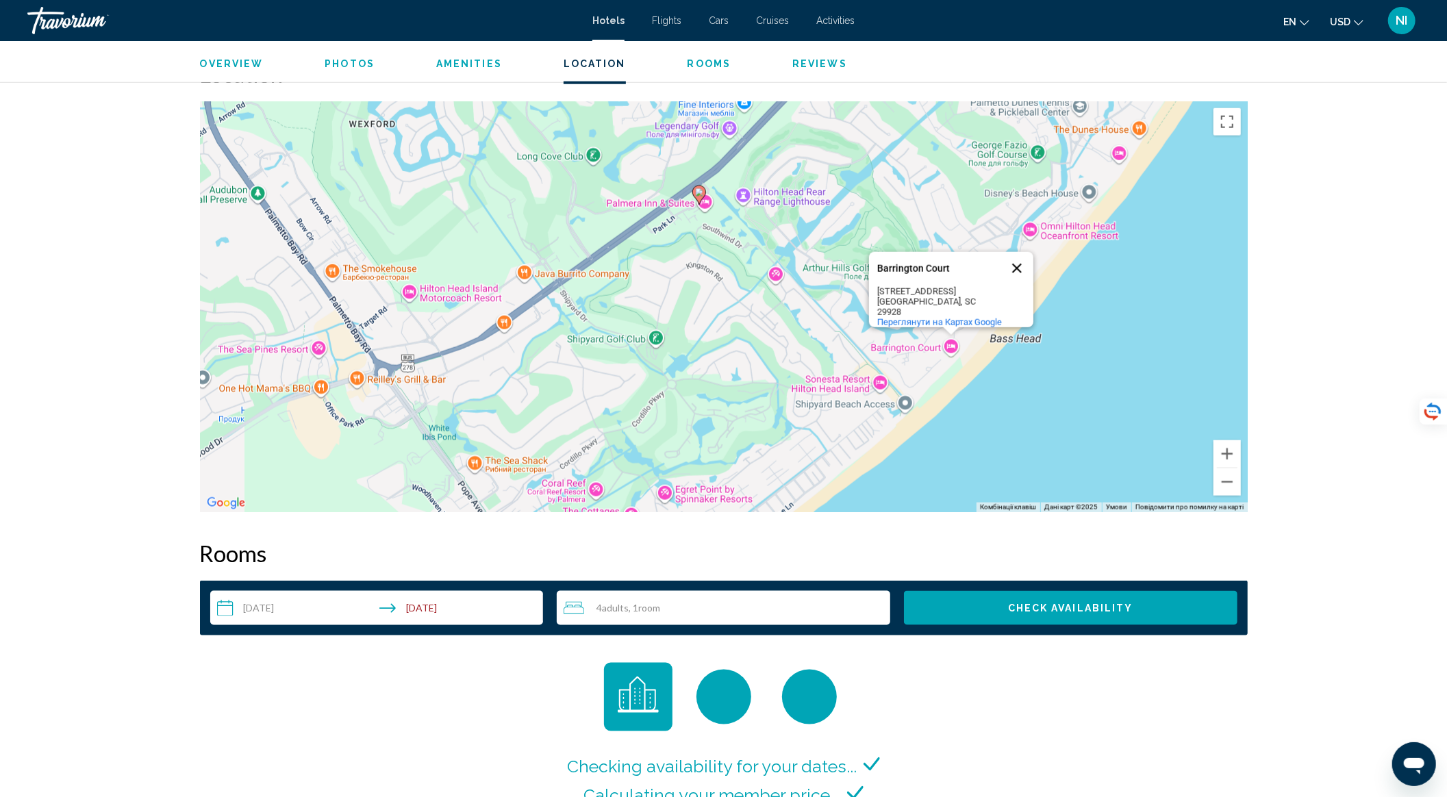
click at [1020, 262] on button "Закрити" at bounding box center [1016, 268] width 33 height 33
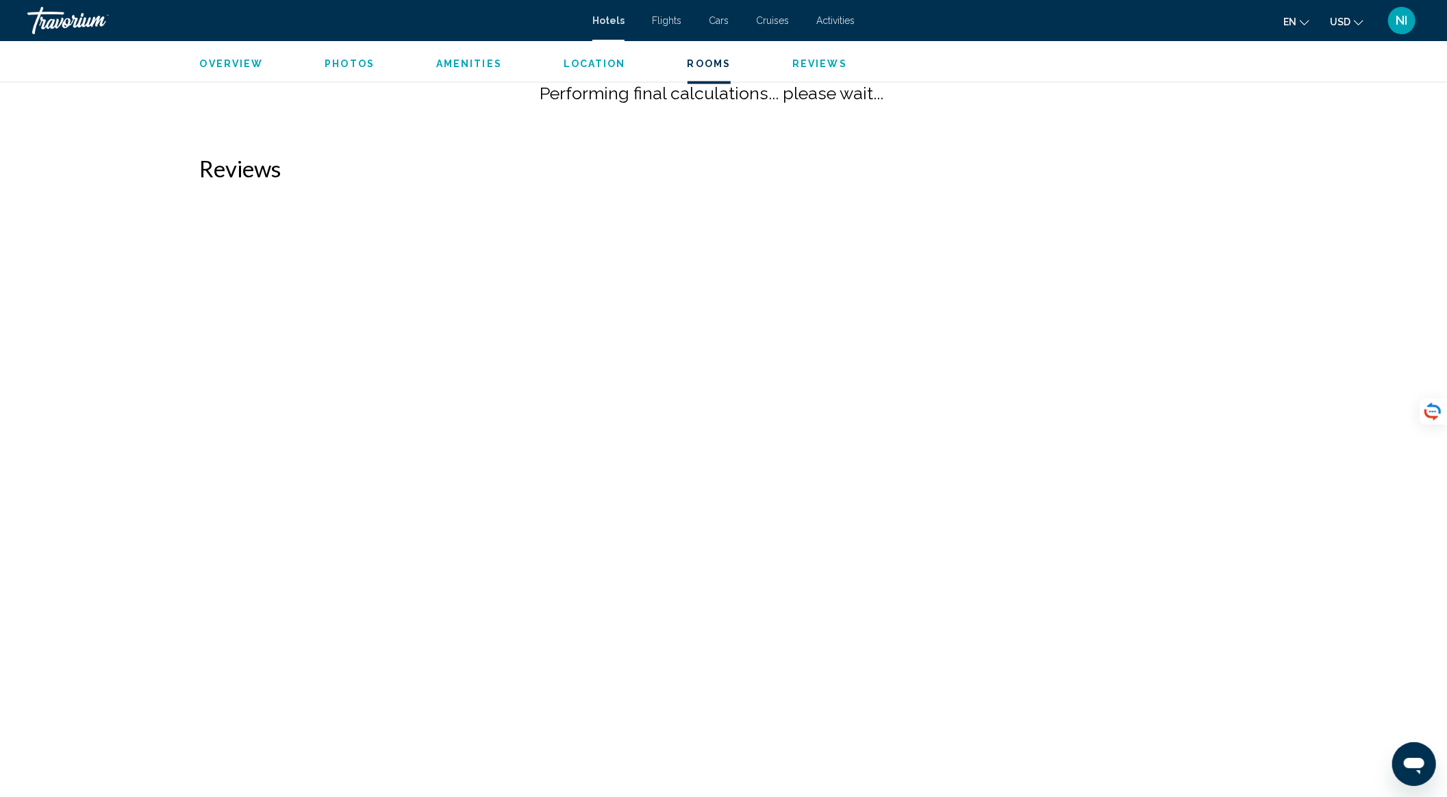
scroll to position [2220, 0]
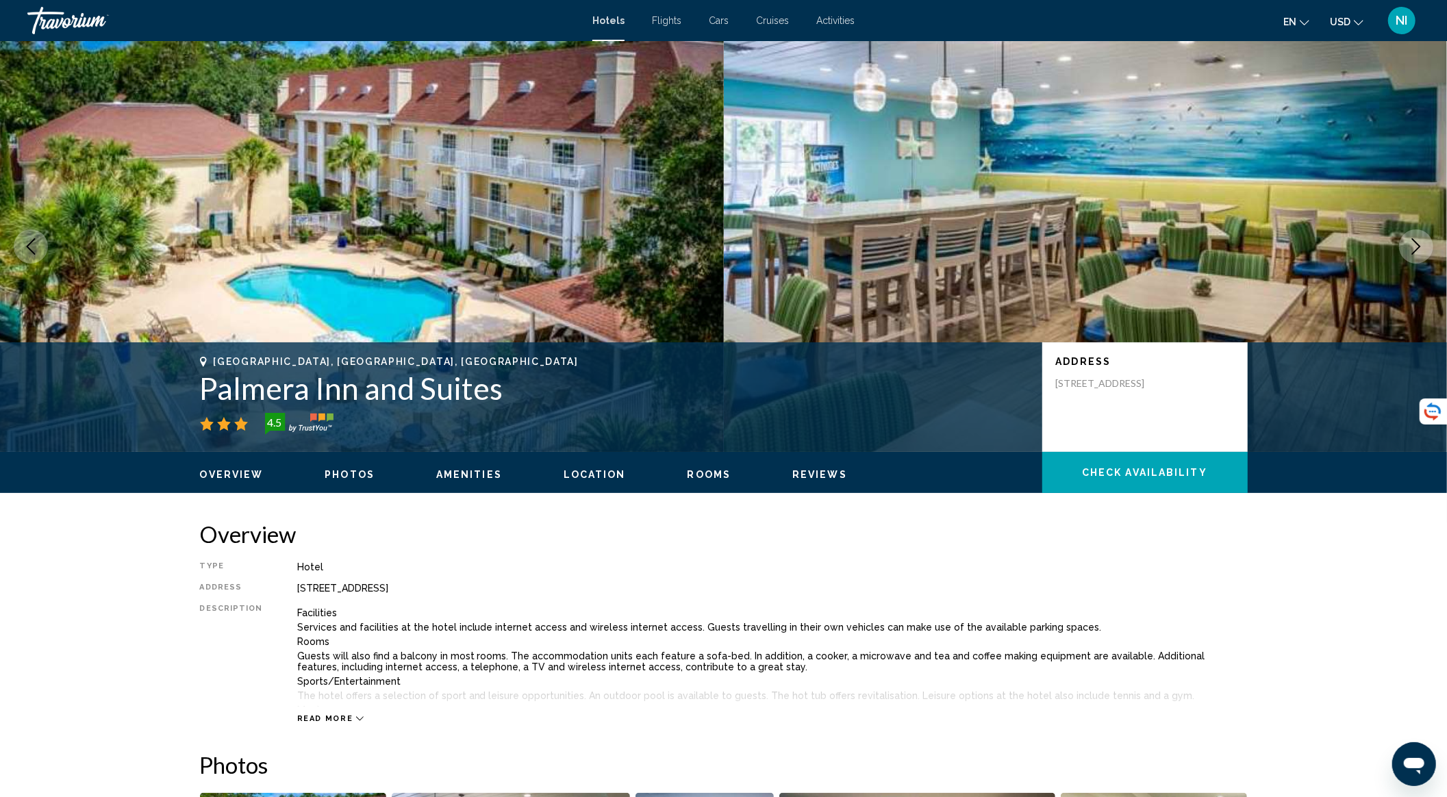
click at [596, 478] on span "Location" at bounding box center [595, 474] width 62 height 11
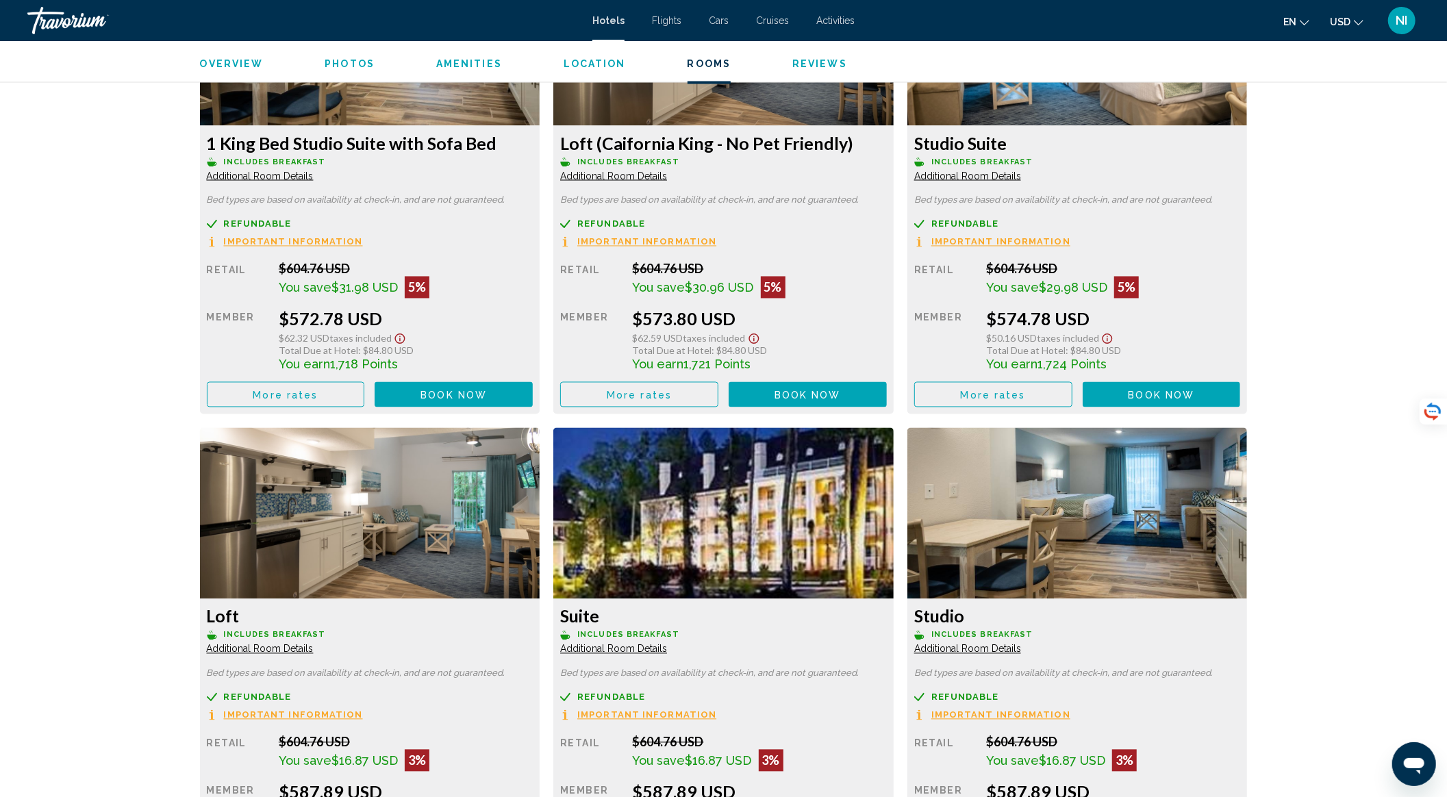
scroll to position [1984, 0]
click at [1135, 390] on span "Book now" at bounding box center [1161, 395] width 66 height 11
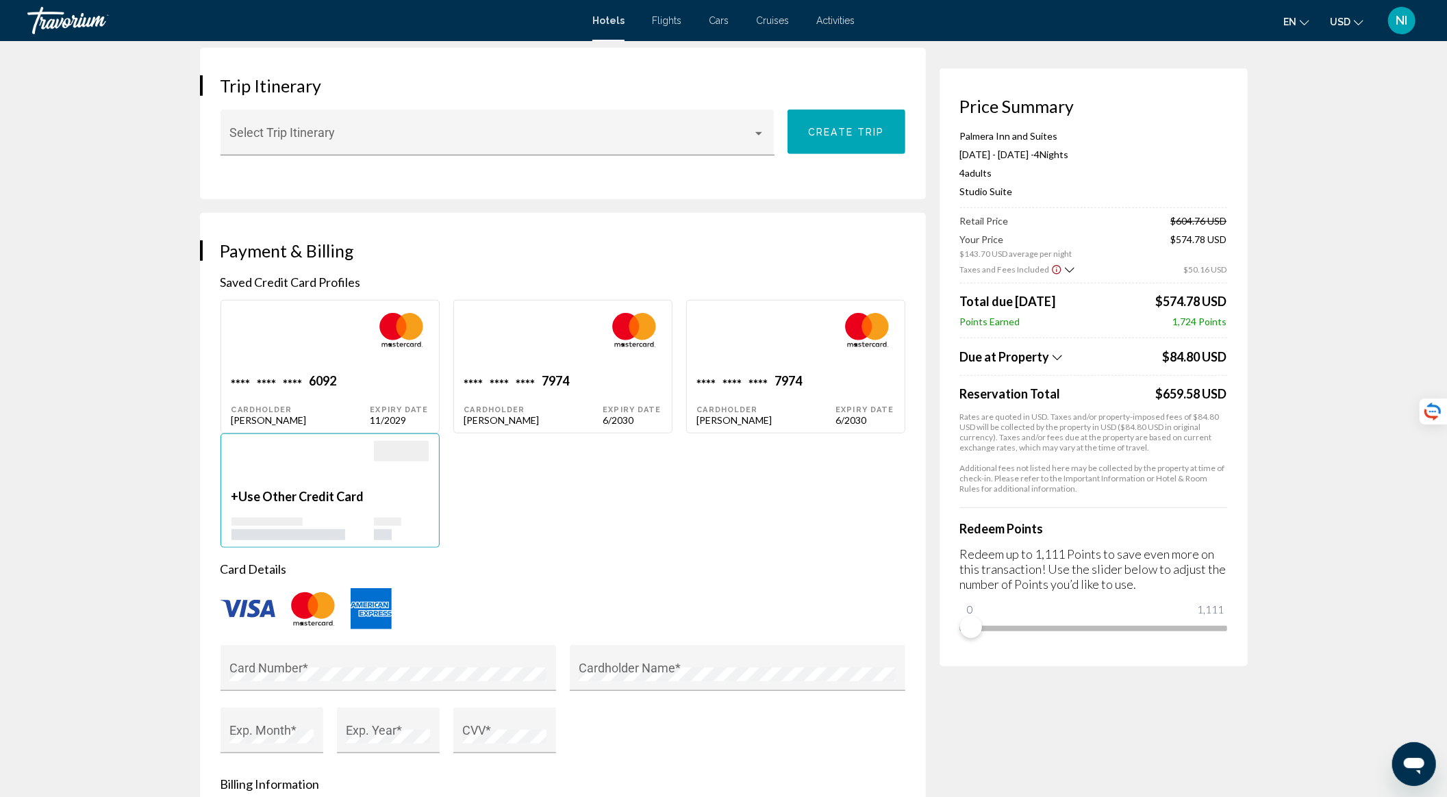
scroll to position [822, 0]
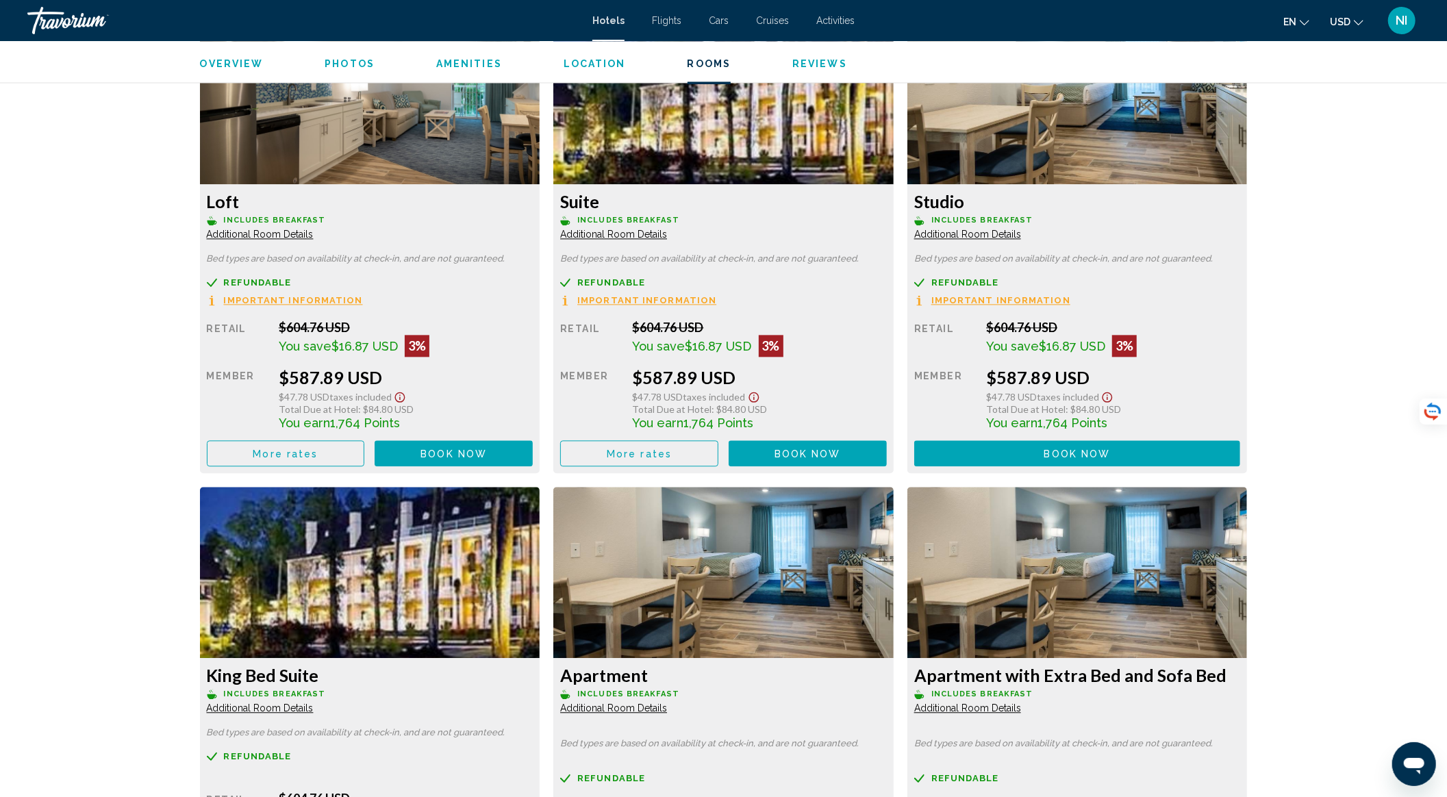
scroll to position [2673, 0]
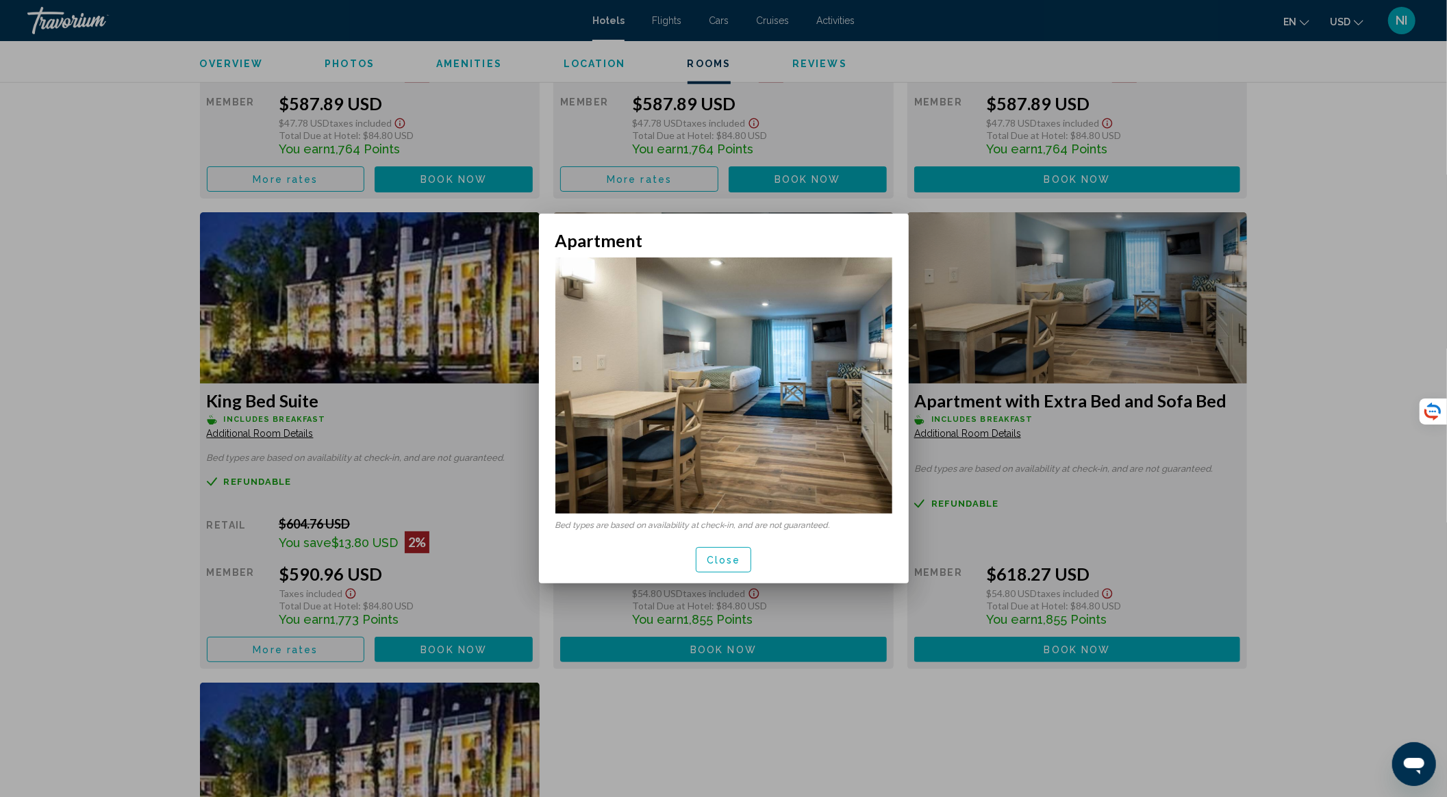
scroll to position [0, 0]
click at [717, 554] on span "Close" at bounding box center [724, 559] width 34 height 11
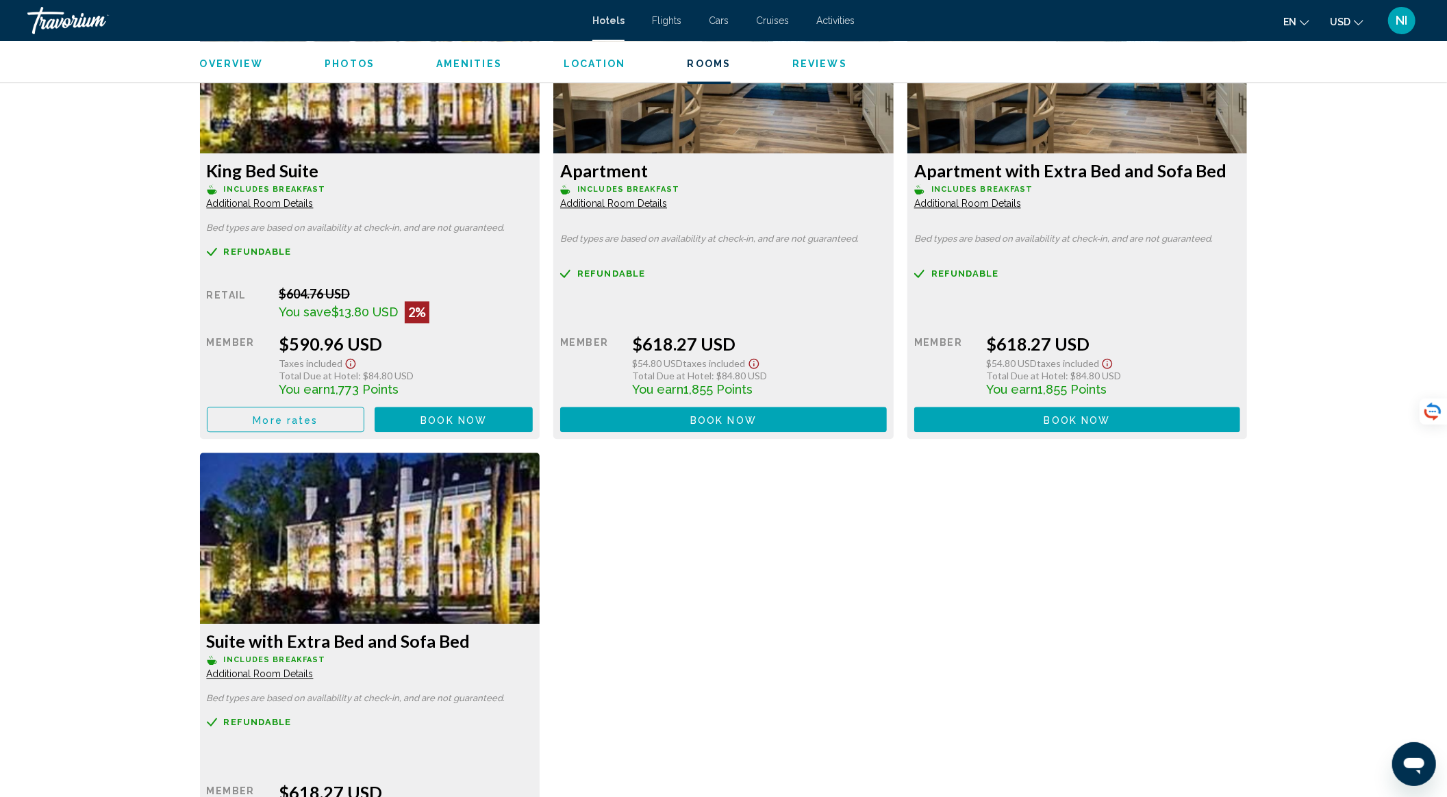
scroll to position [2765, 0]
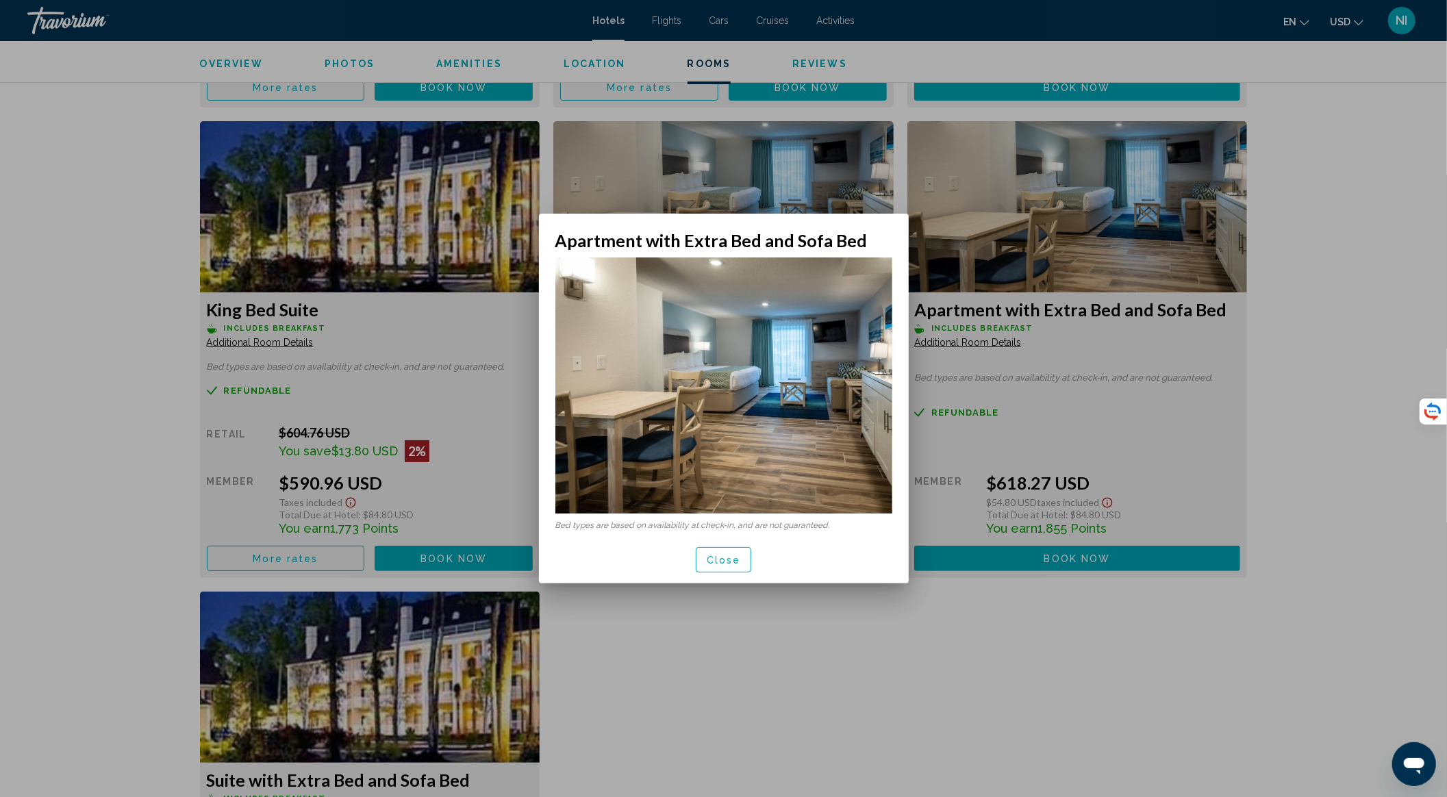
scroll to position [0, 0]
click at [722, 555] on span "Close" at bounding box center [724, 560] width 34 height 11
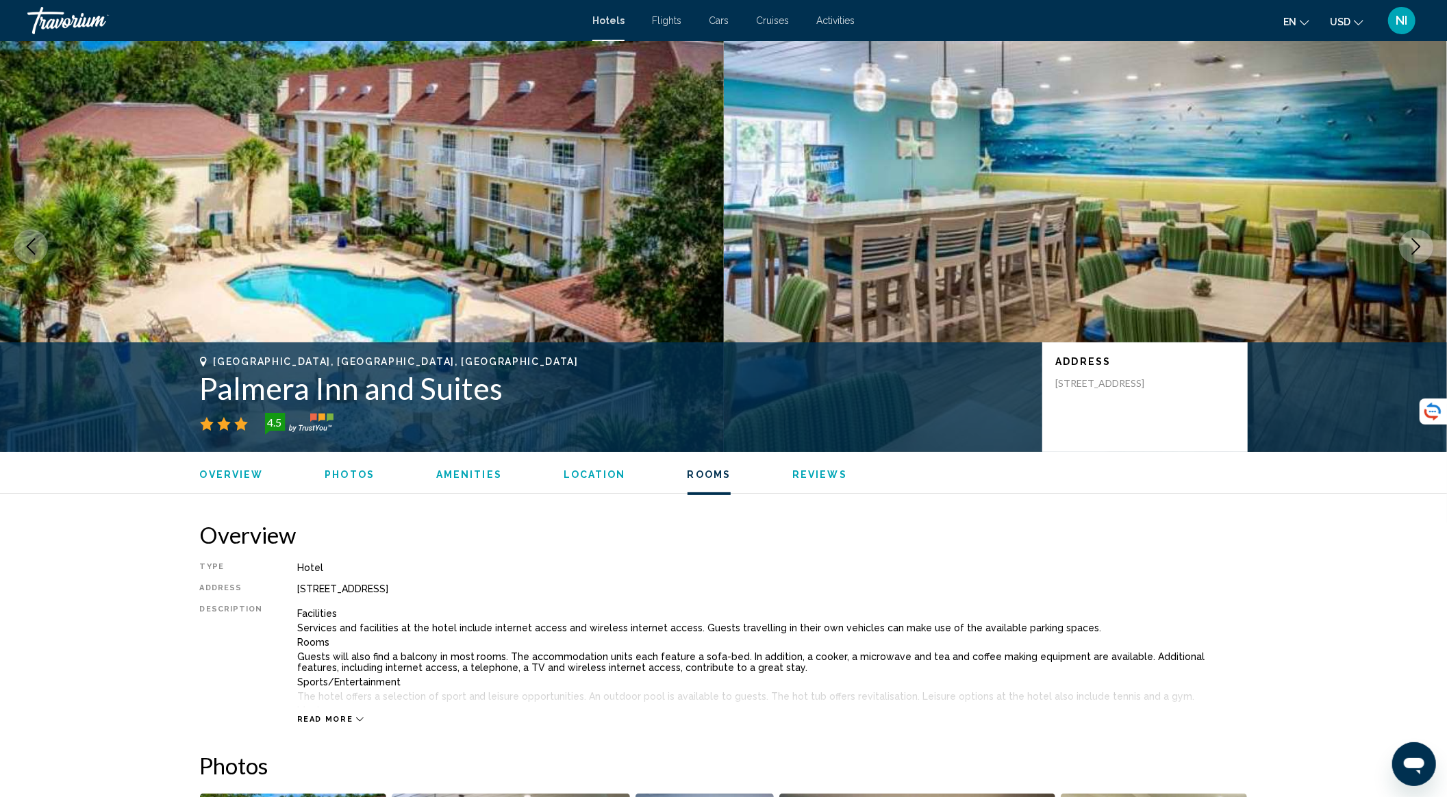
scroll to position [2765, 0]
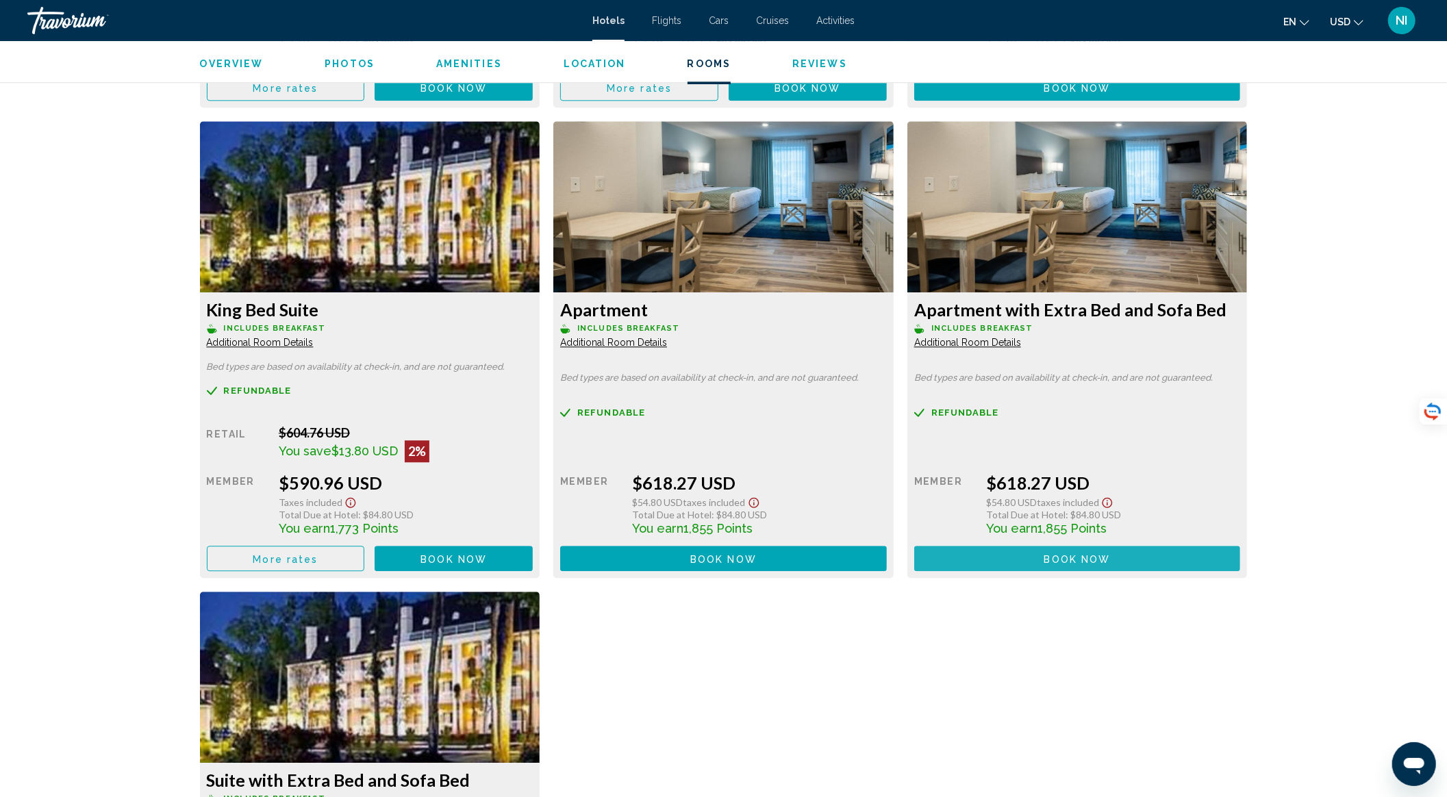
click at [1037, 555] on button "Book now No longer available" at bounding box center [1077, 558] width 327 height 25
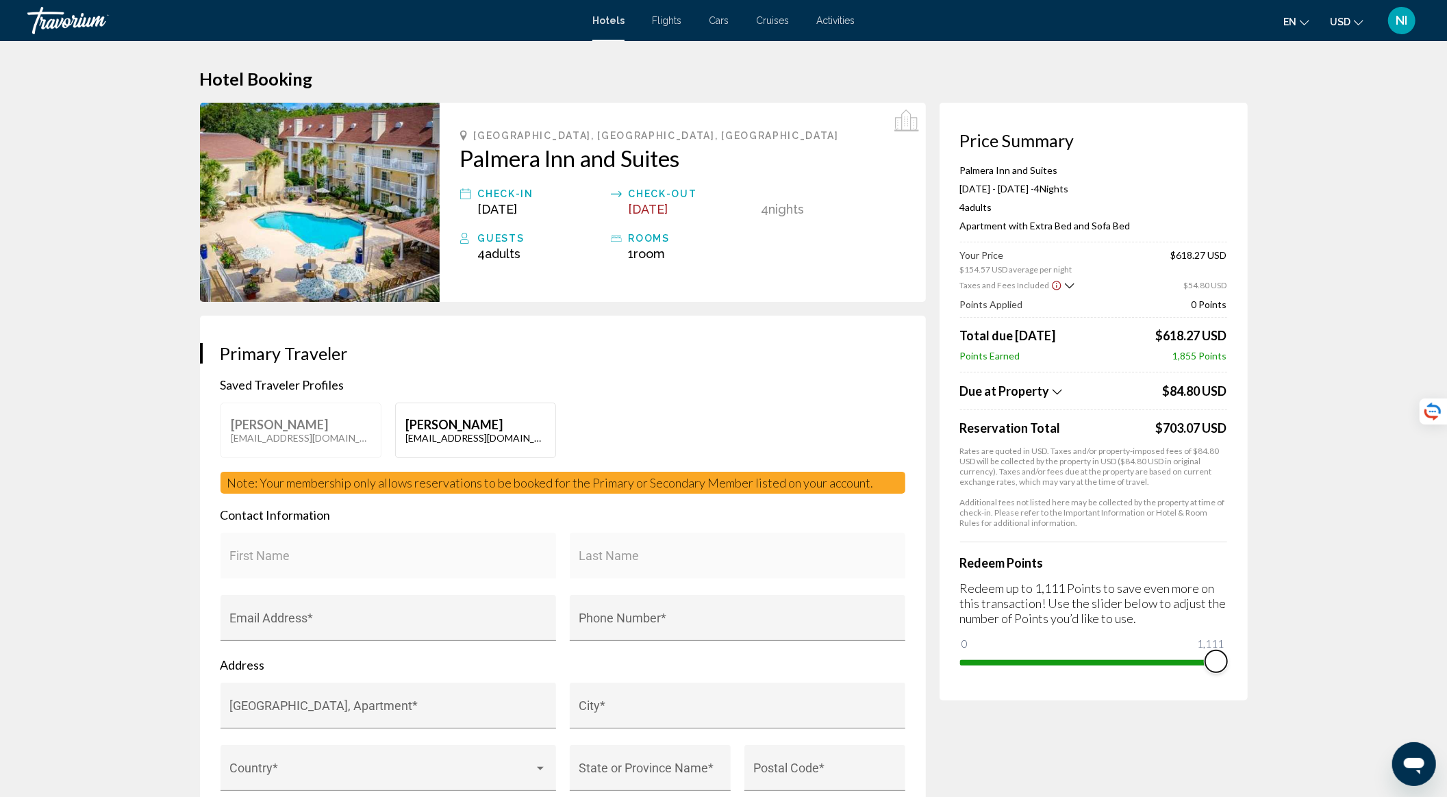
drag, startPoint x: 974, startPoint y: 645, endPoint x: 1241, endPoint y: 666, distance: 267.2
click at [1241, 666] on div "Price Summary [GEOGRAPHIC_DATA] and Suites [DATE] - [DATE] - 4 Night Nights 4 A…" at bounding box center [1093, 402] width 308 height 598
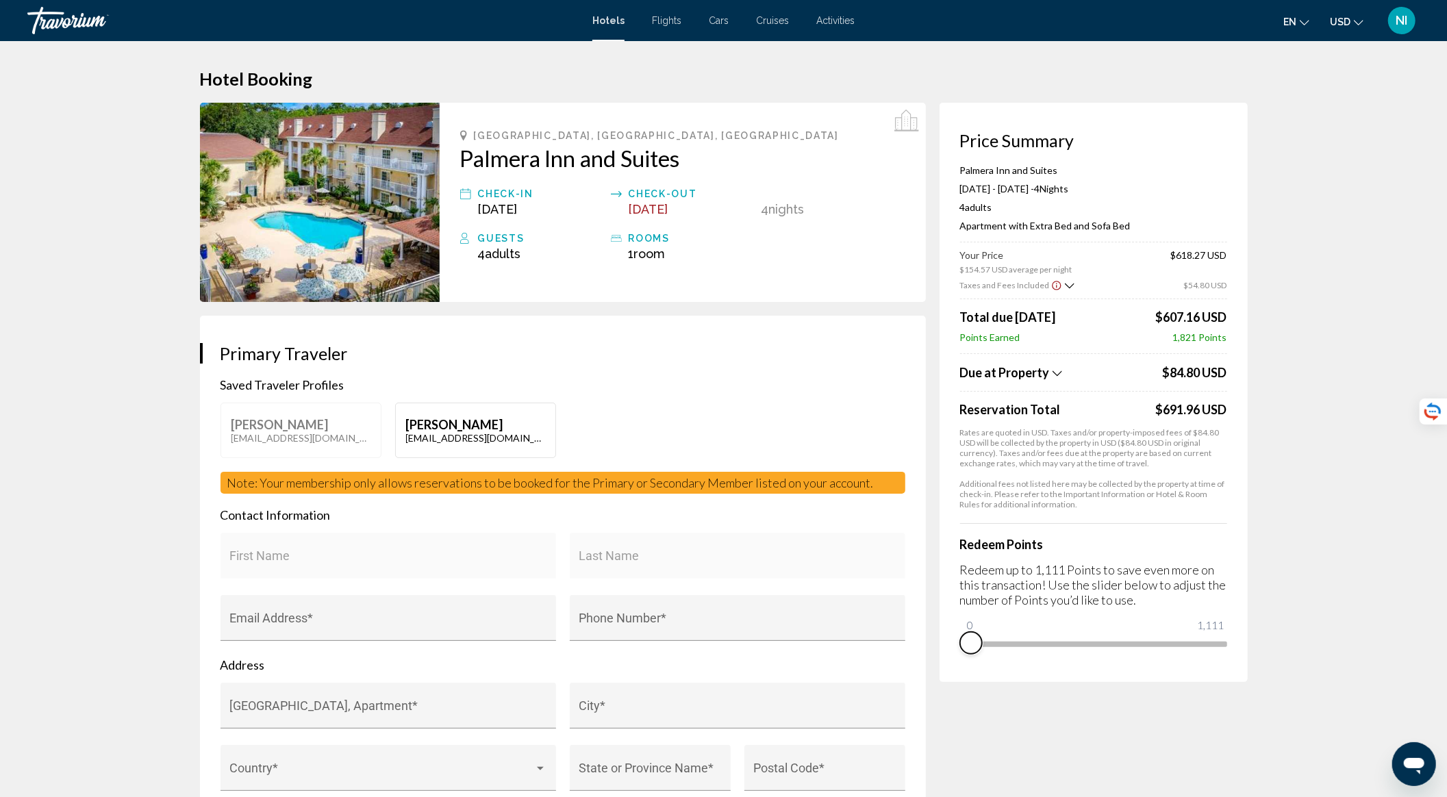
drag, startPoint x: 1216, startPoint y: 659, endPoint x: 955, endPoint y: 664, distance: 260.9
click at [955, 664] on div "Price Summary [GEOGRAPHIC_DATA] and Suites [DATE] - [DATE] - 4 Night Nights 4 A…" at bounding box center [1093, 392] width 308 height 579
